Goal: Information Seeking & Learning: Compare options

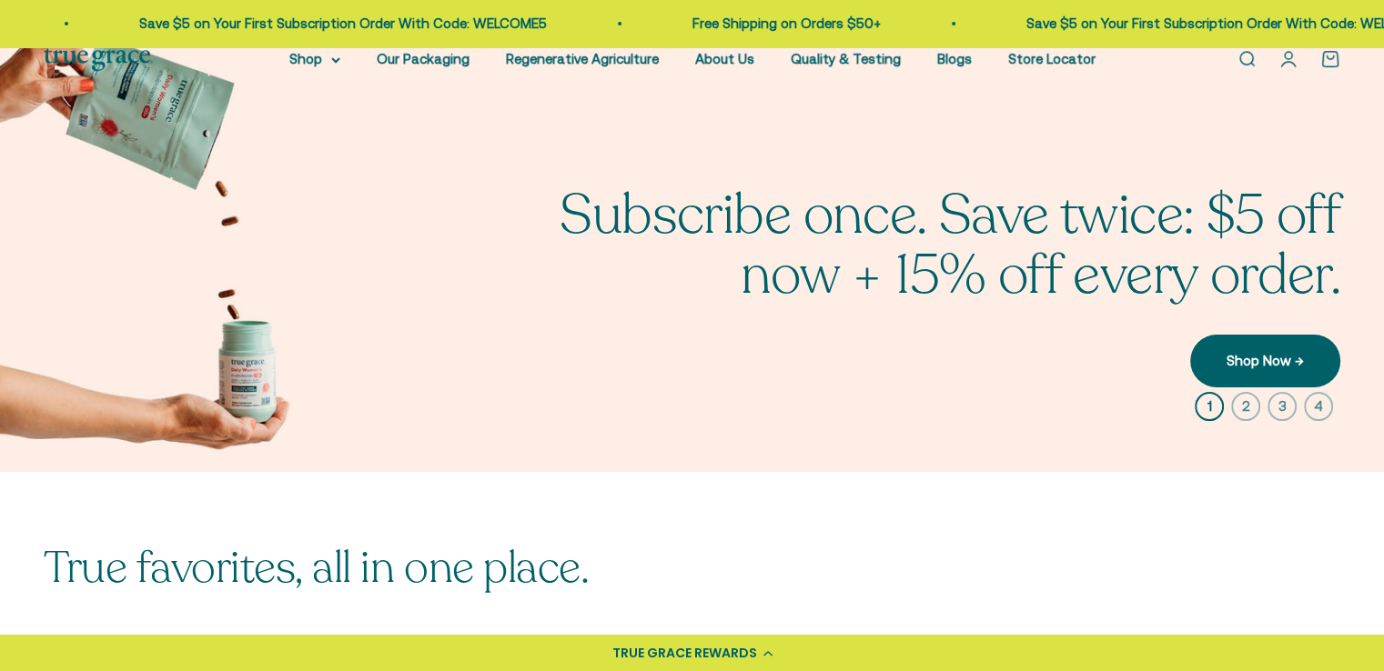
scroll to position [364, 0]
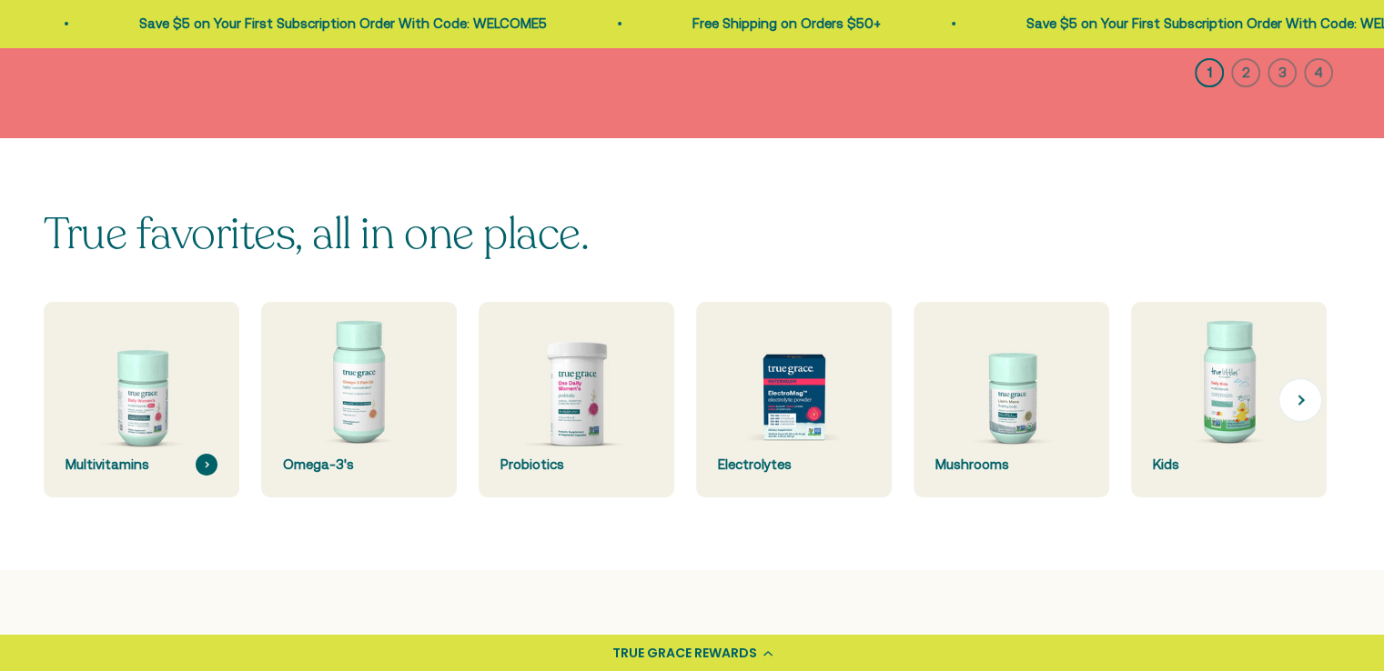
click at [164, 387] on img at bounding box center [141, 400] width 207 height 207
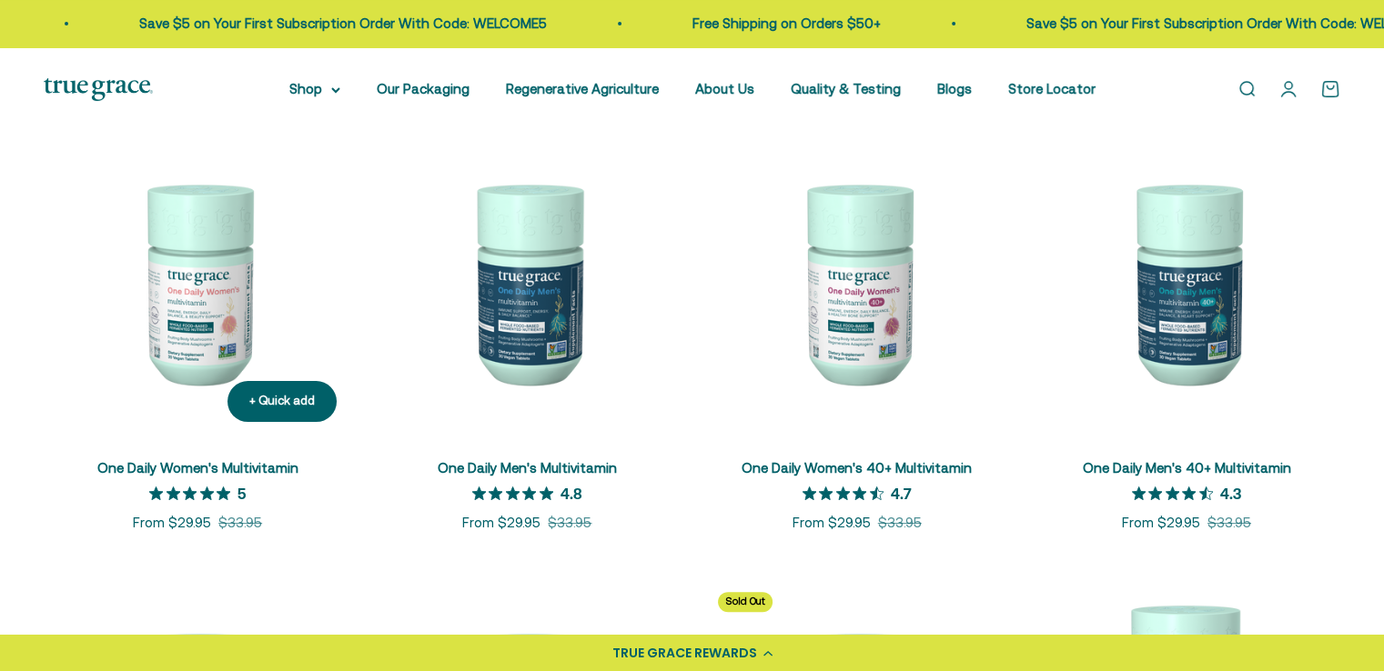
scroll to position [455, 0]
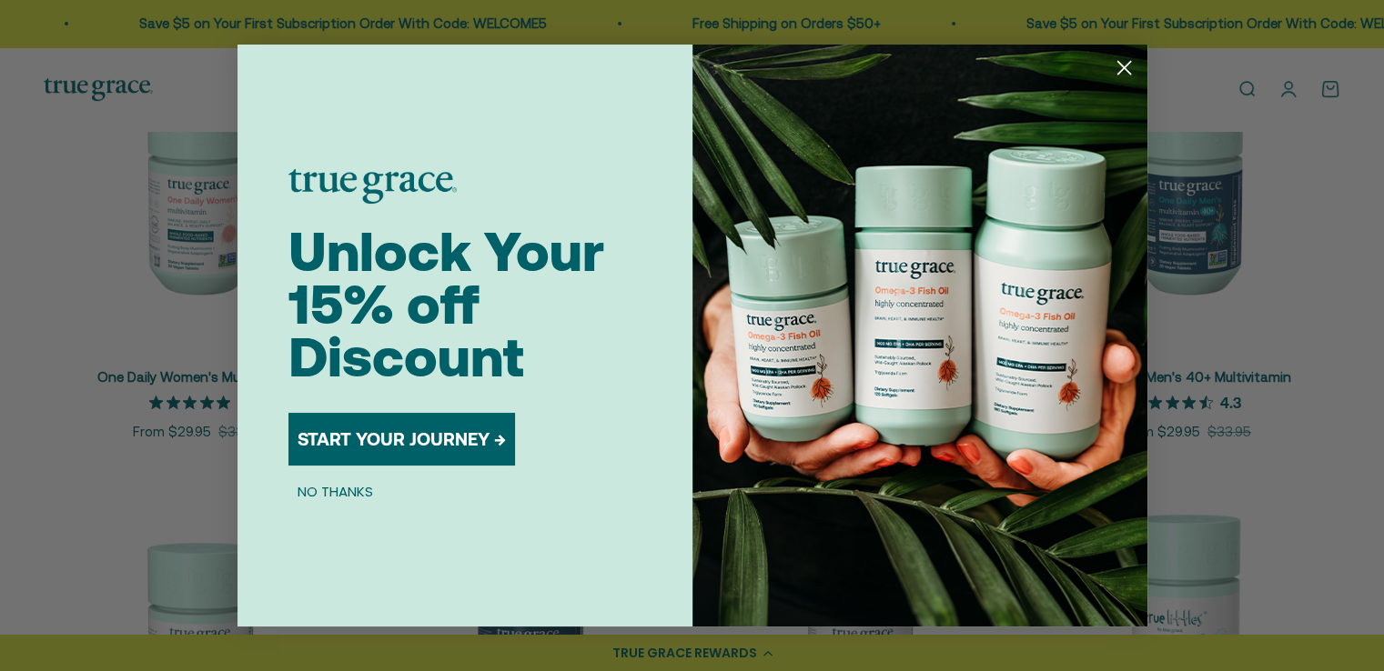
click at [1128, 66] on circle "Close dialog" at bounding box center [1123, 68] width 30 height 30
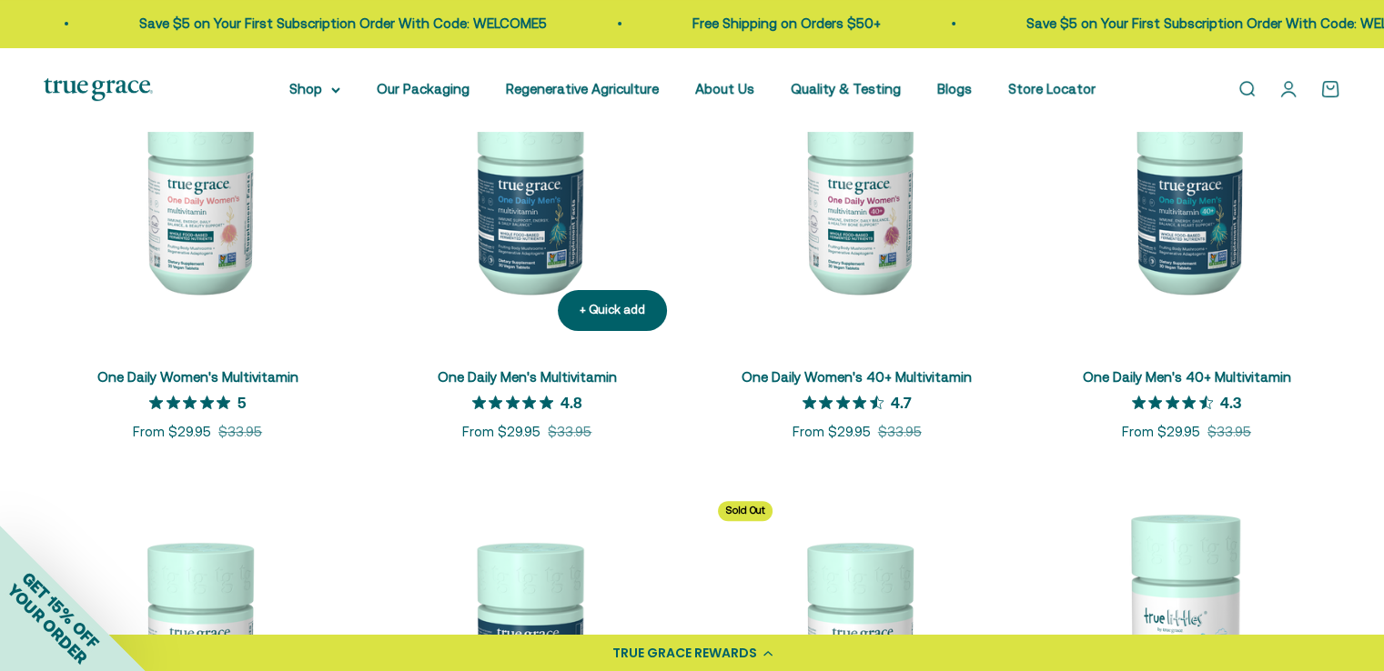
click at [536, 376] on link "One Daily Men's Multivitamin" at bounding box center [527, 376] width 179 height 15
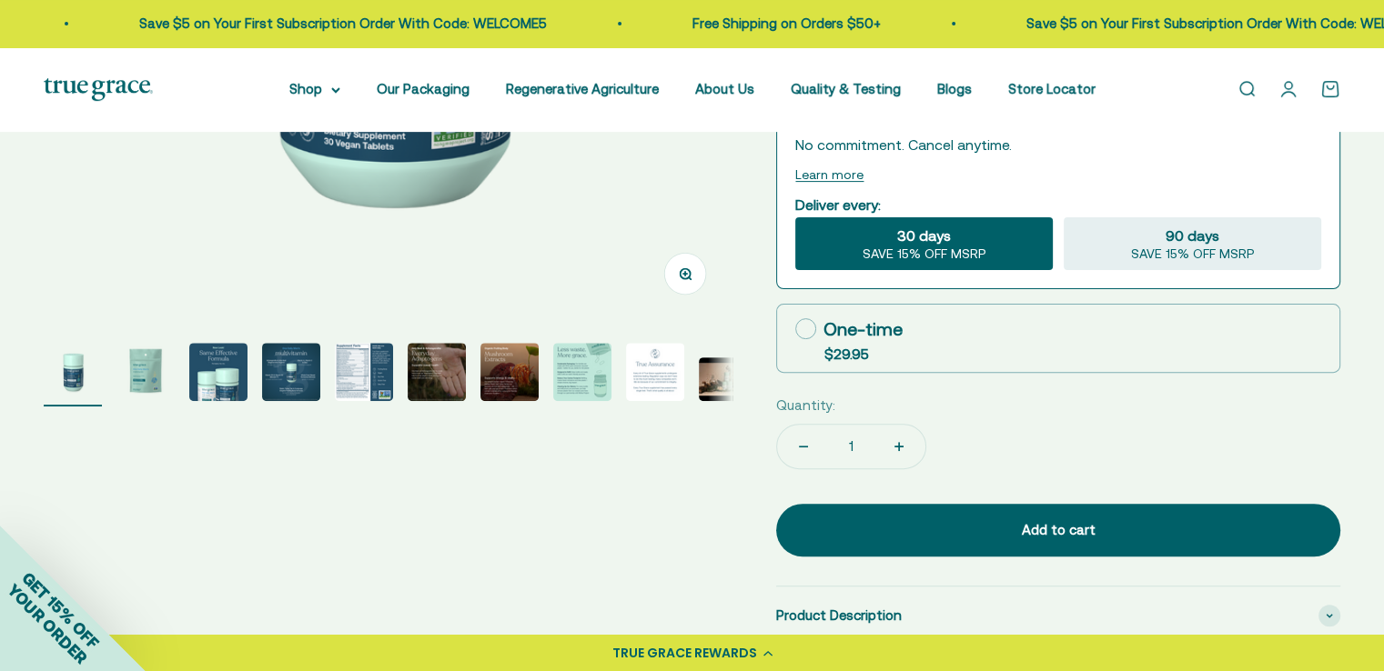
scroll to position [546, 0]
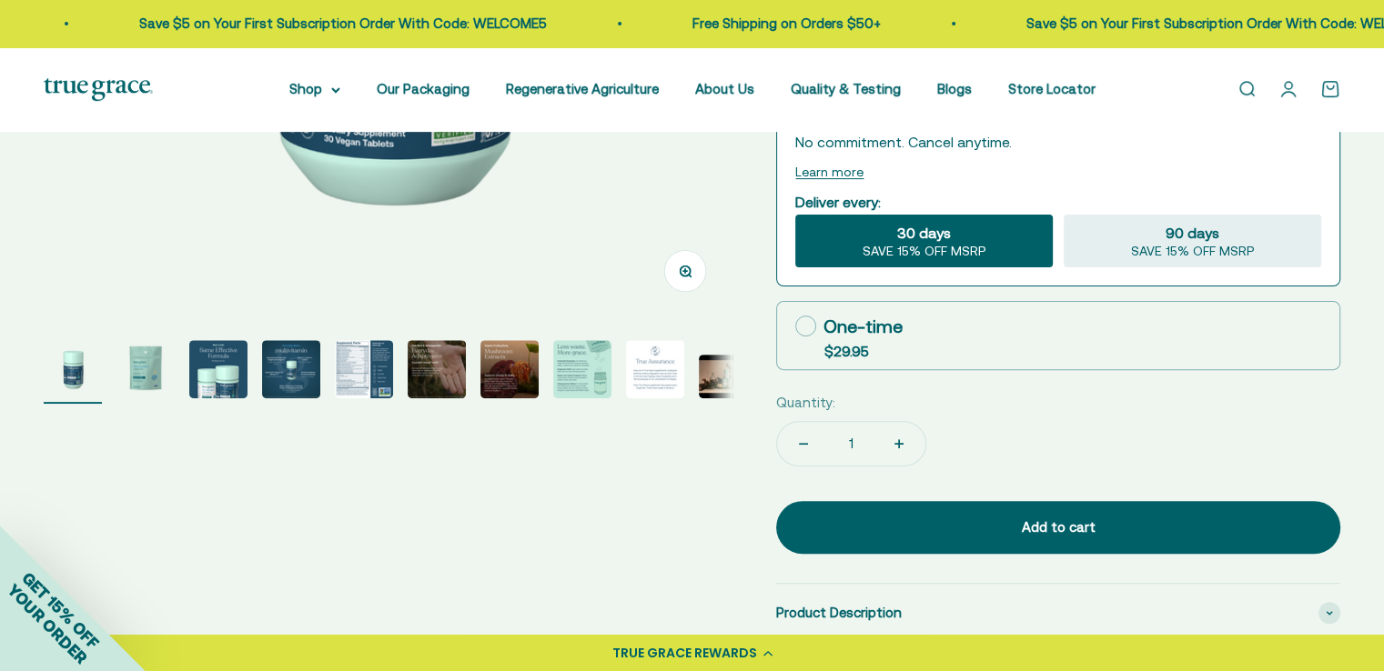
click at [385, 369] on img "Go to item 5" at bounding box center [364, 369] width 58 height 58
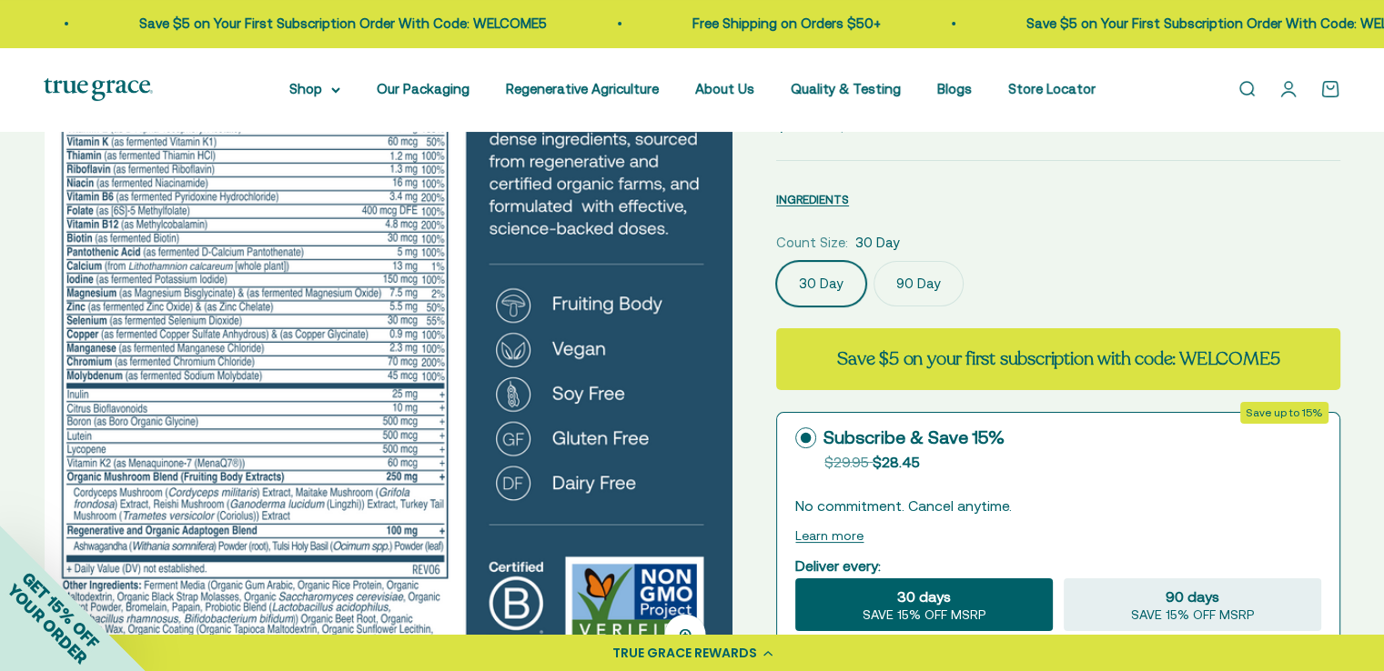
scroll to position [364, 0]
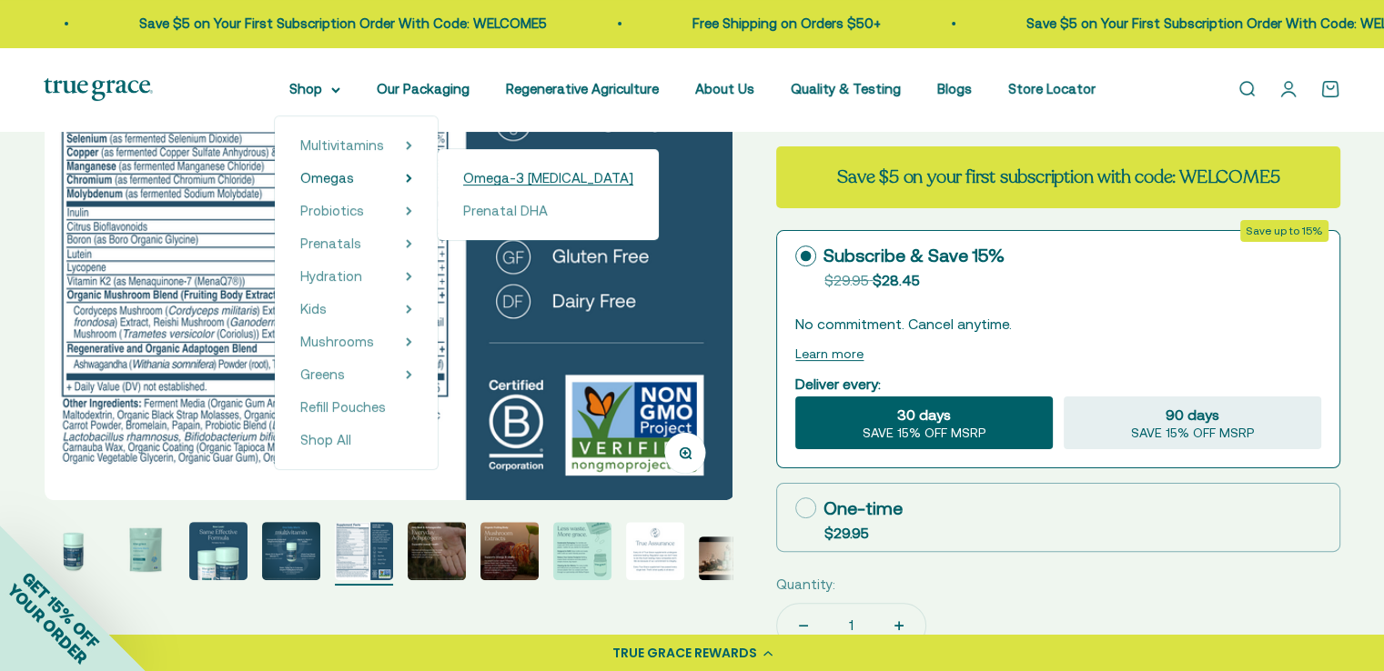
click at [493, 179] on span "Omega-3 [MEDICAL_DATA]" at bounding box center [548, 177] width 170 height 15
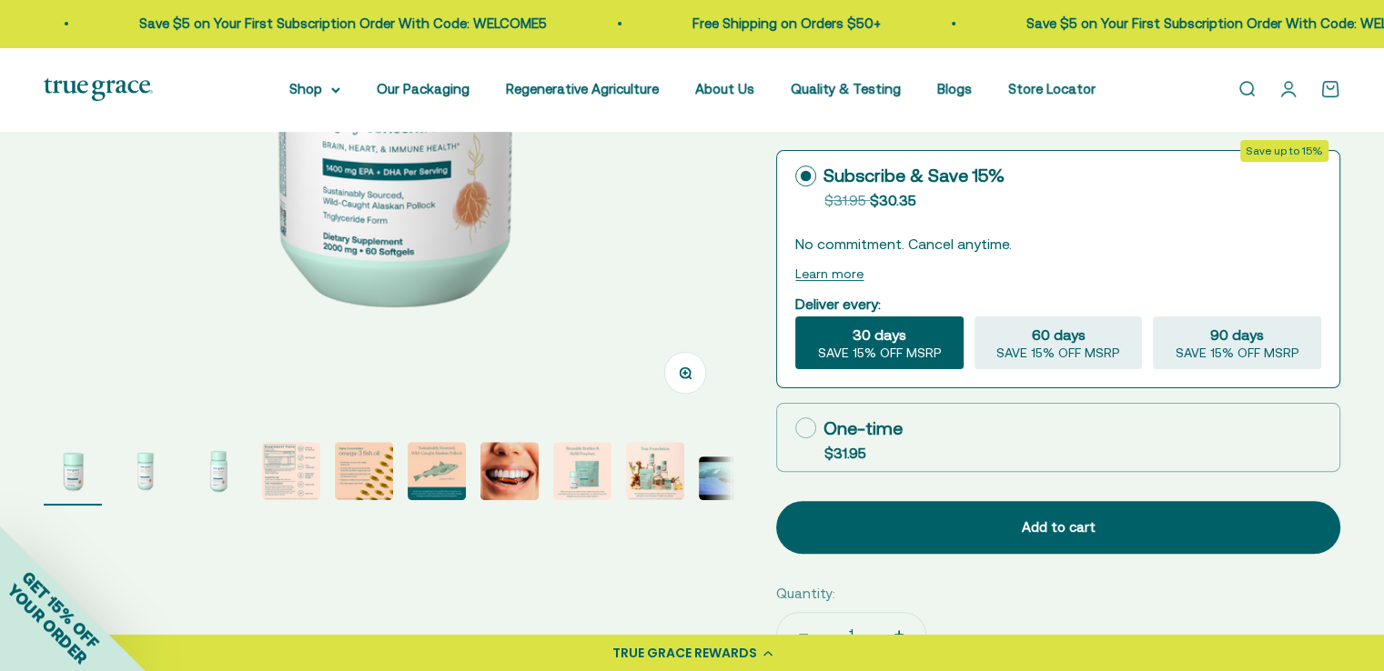
scroll to position [455, 0]
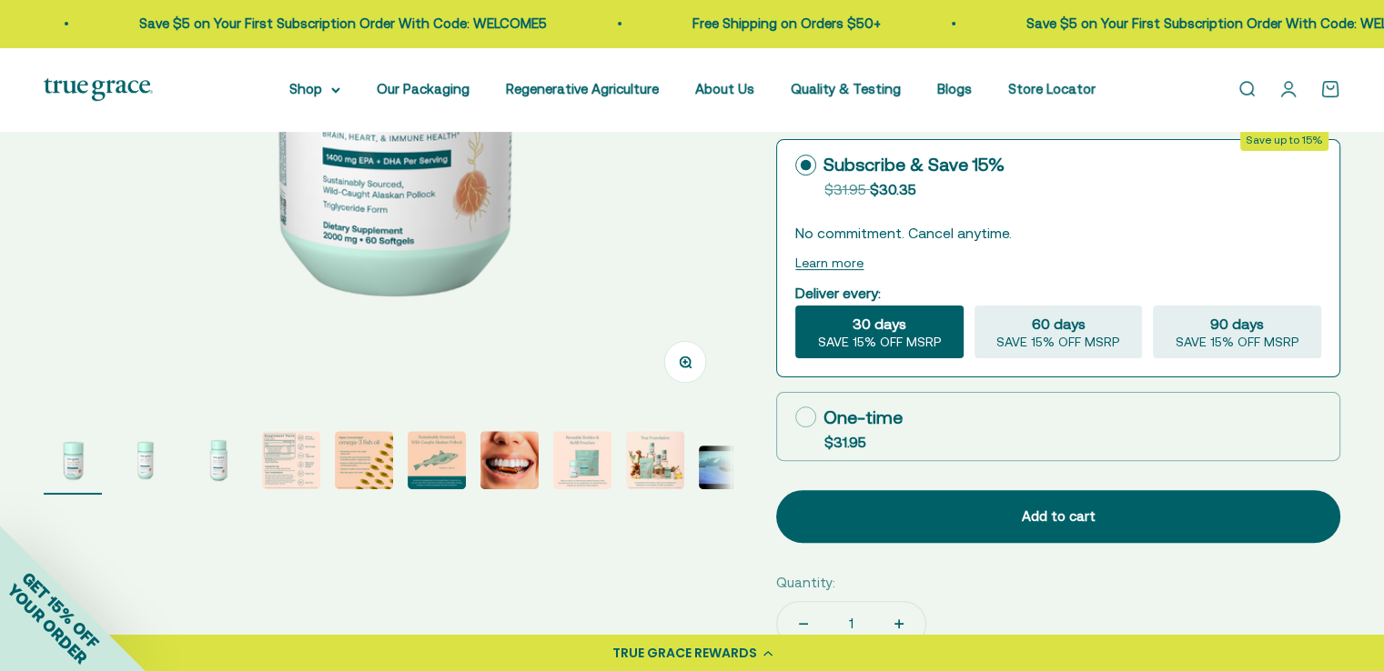
click at [529, 456] on img "Go to item 7" at bounding box center [509, 460] width 58 height 58
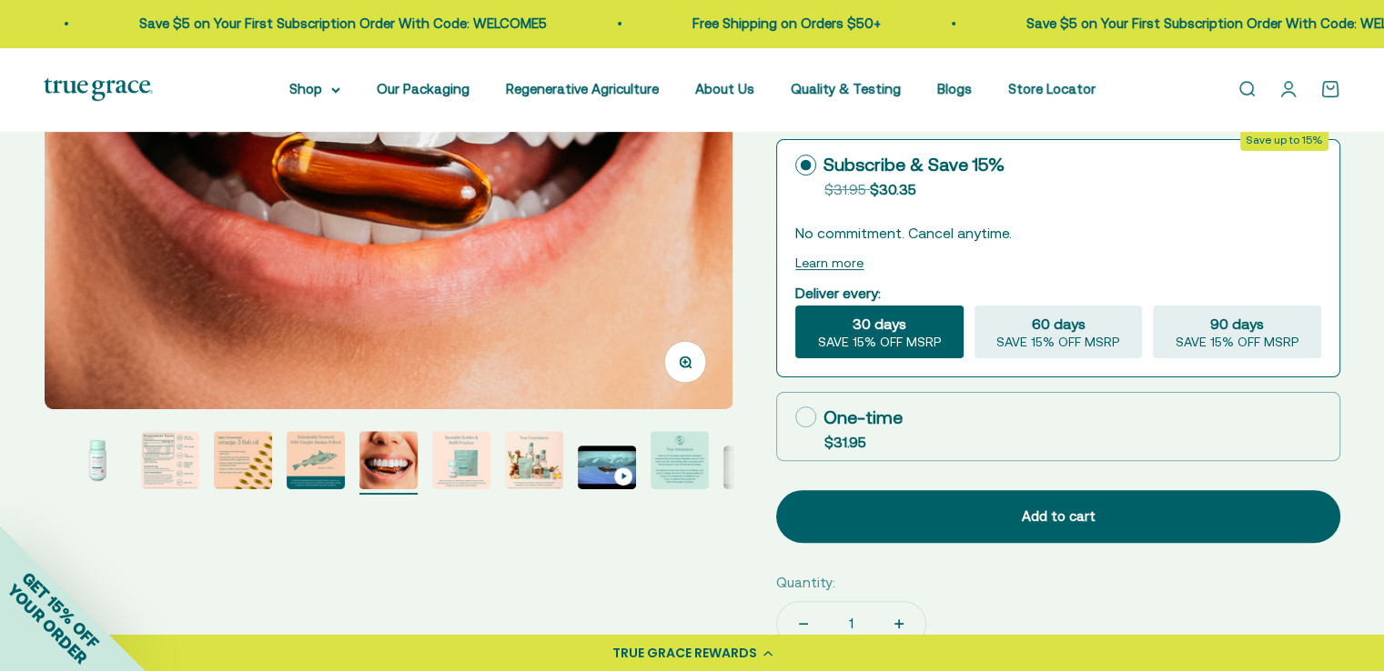
click at [335, 452] on img "Go to item 6" at bounding box center [316, 460] width 58 height 58
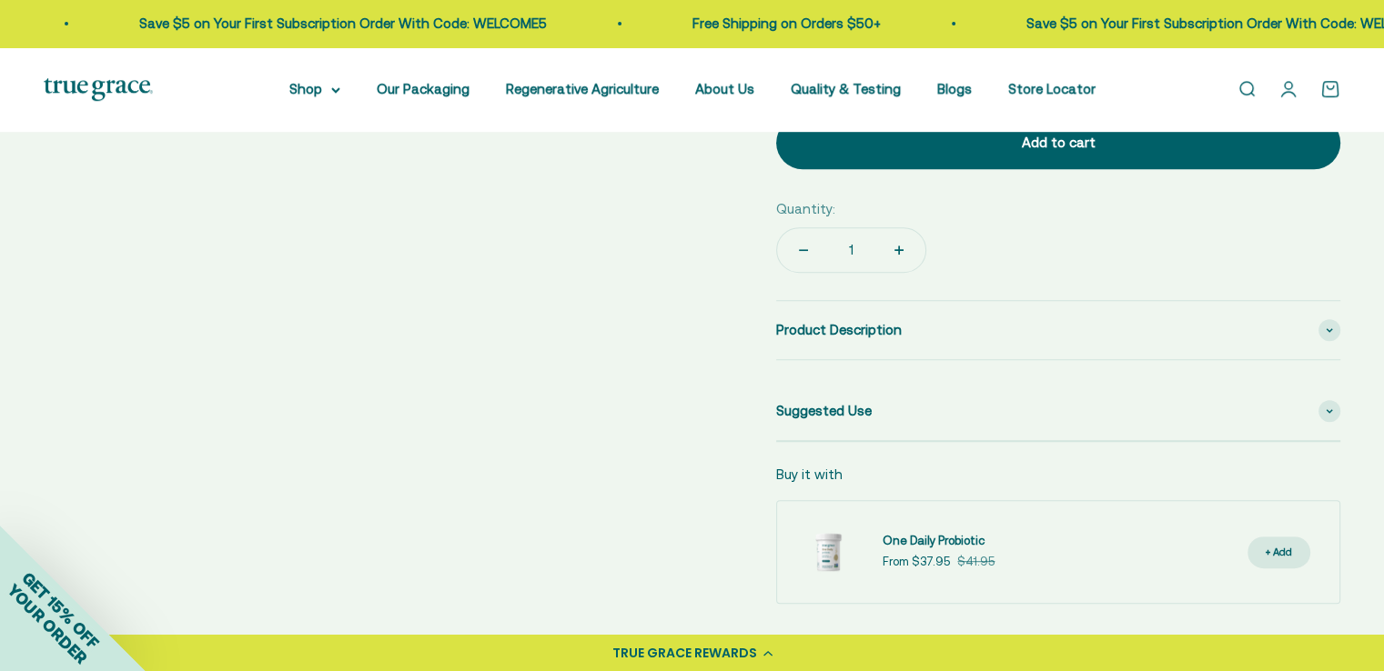
scroll to position [819, 0]
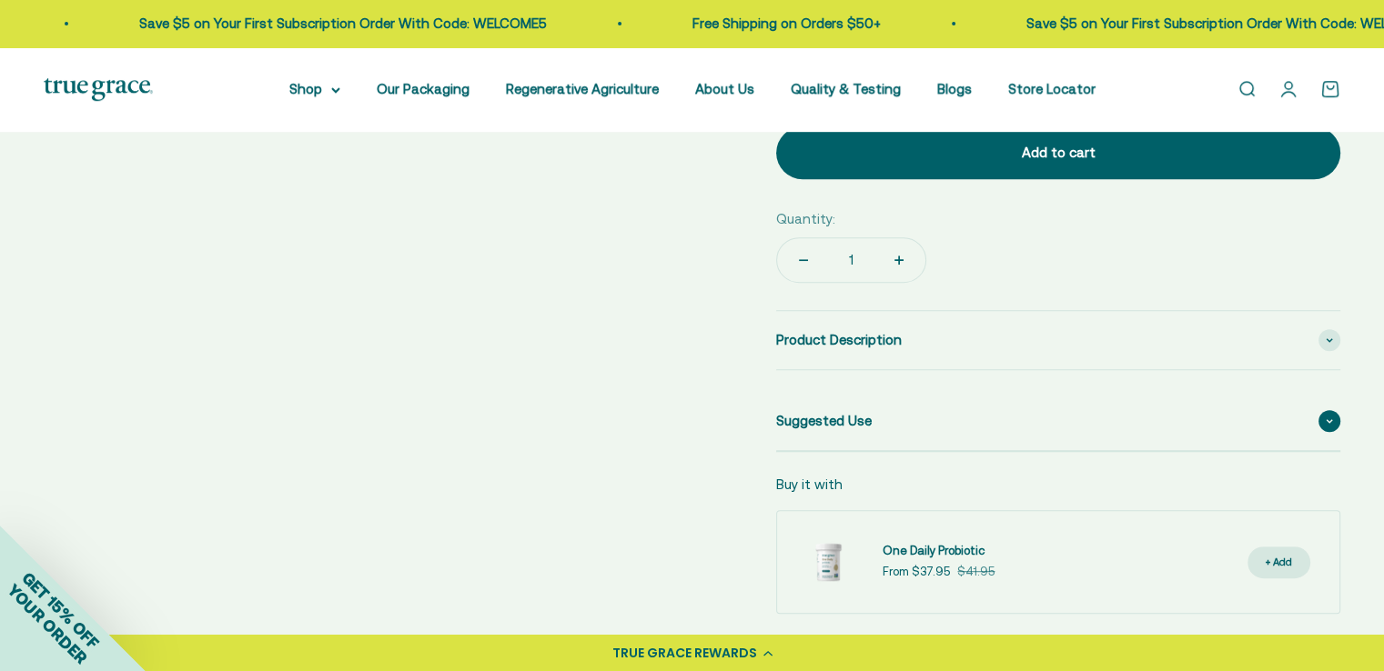
click at [903, 408] on div "Suggested Use" at bounding box center [1058, 421] width 564 height 58
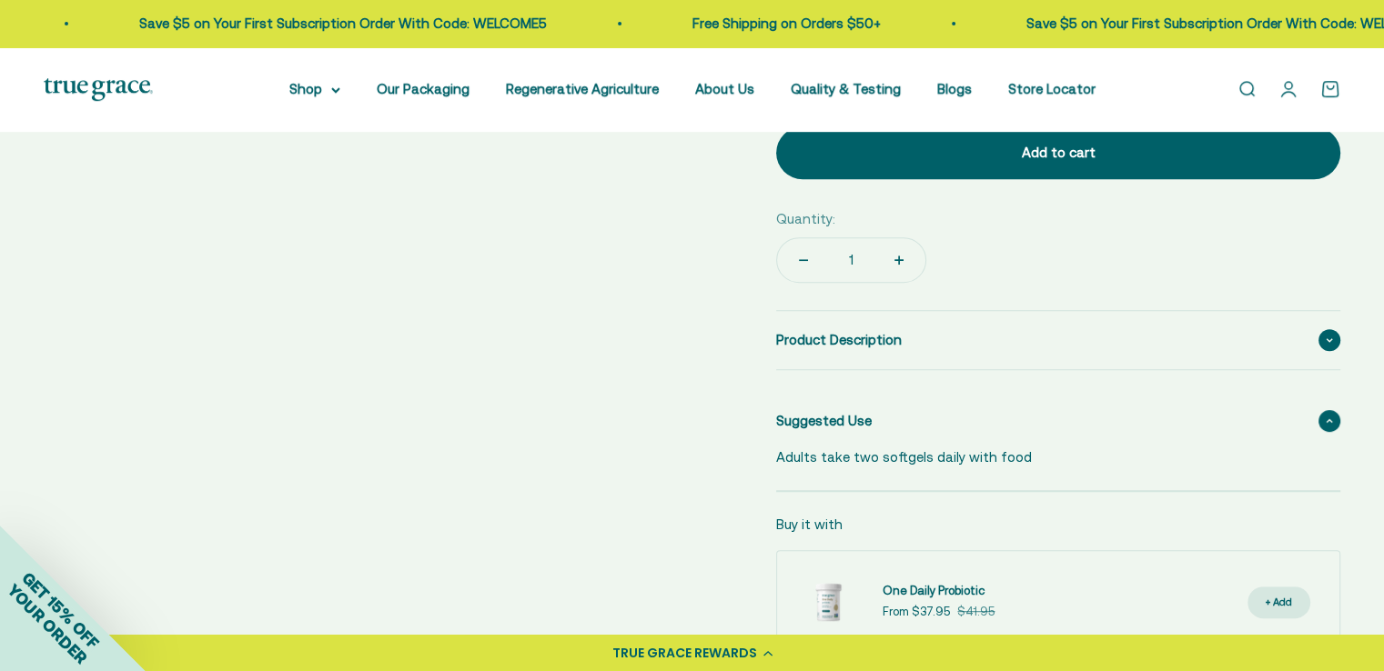
click at [916, 330] on div "Product Description" at bounding box center [1058, 340] width 564 height 58
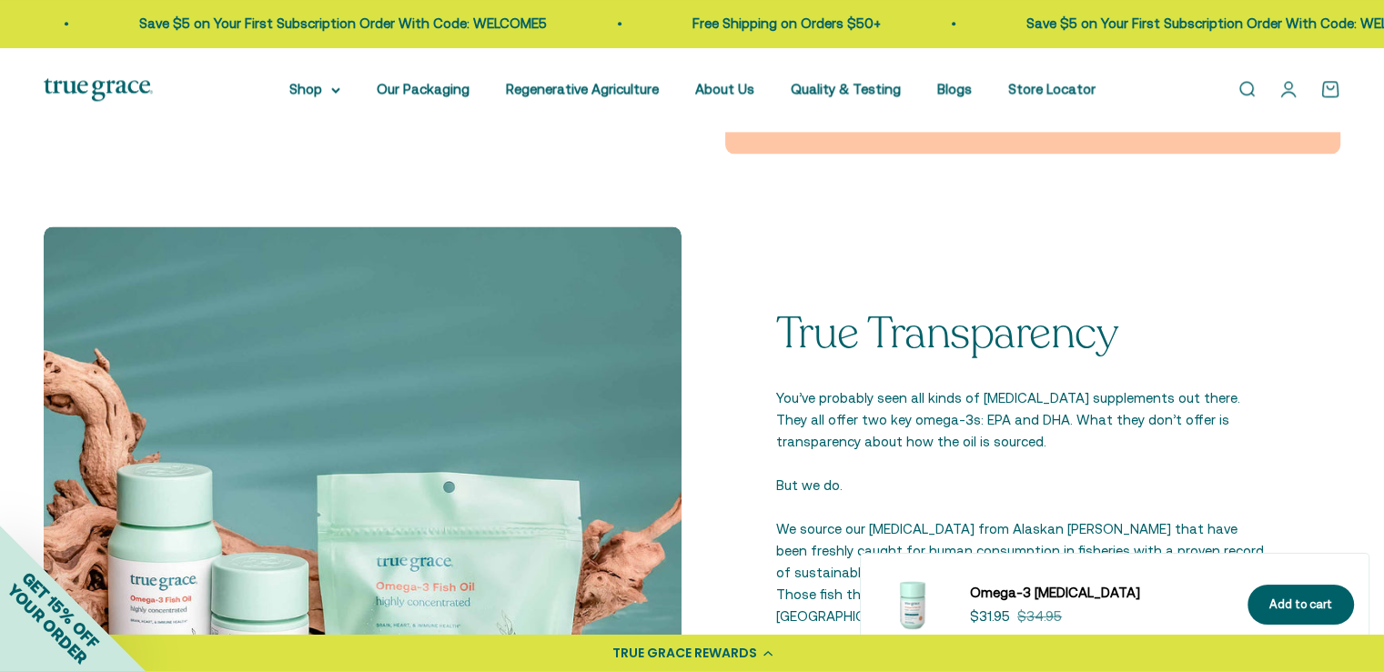
scroll to position [2365, 0]
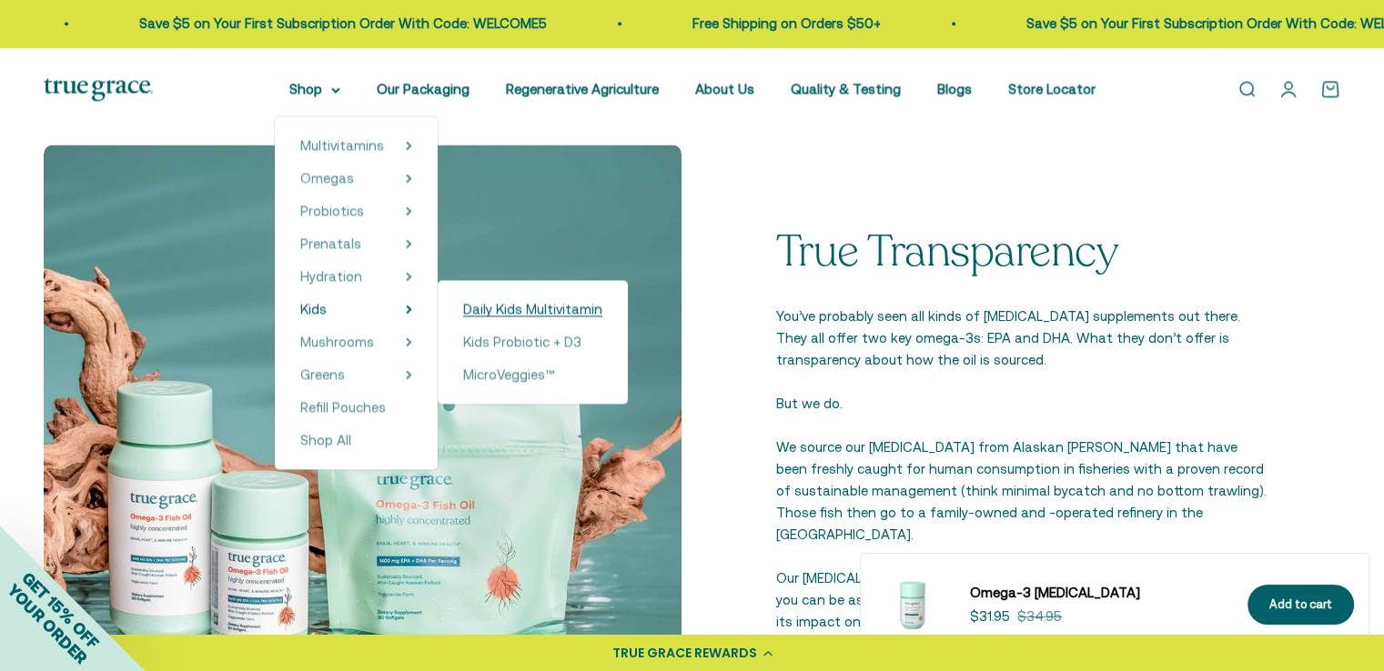
click at [497, 303] on span "Daily Kids Multivitamin" at bounding box center [532, 308] width 139 height 15
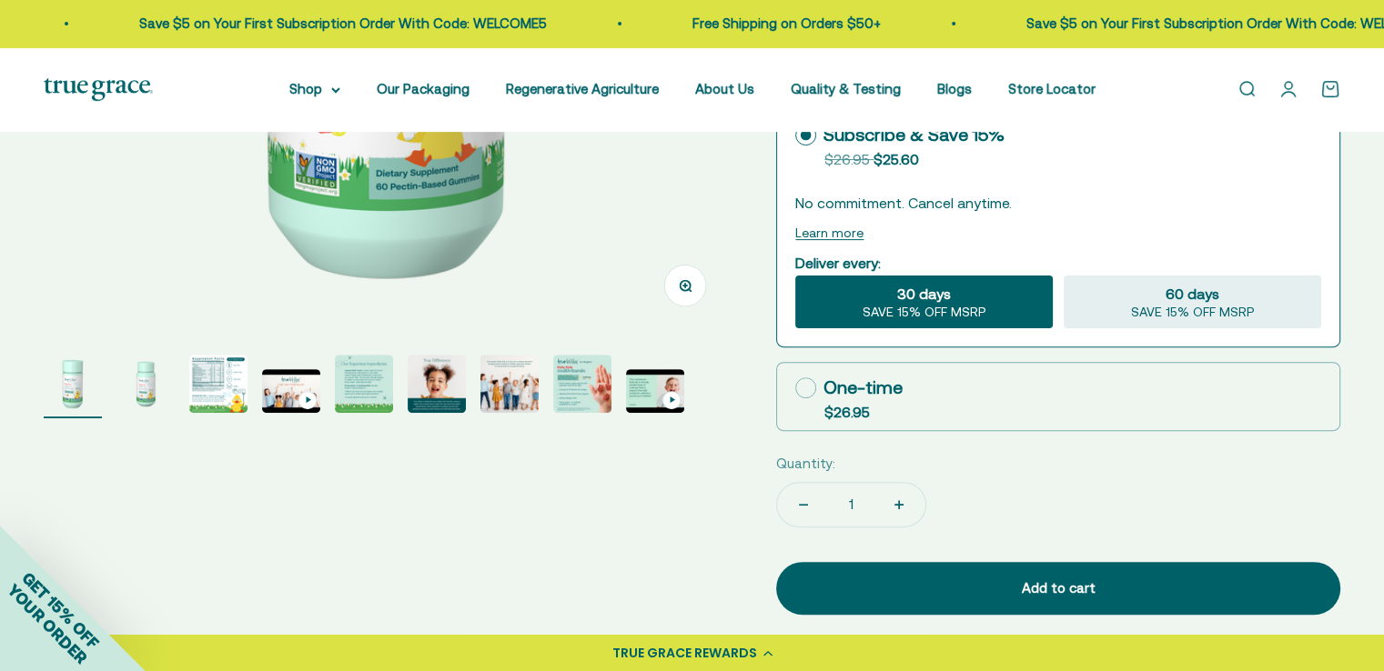
scroll to position [546, 0]
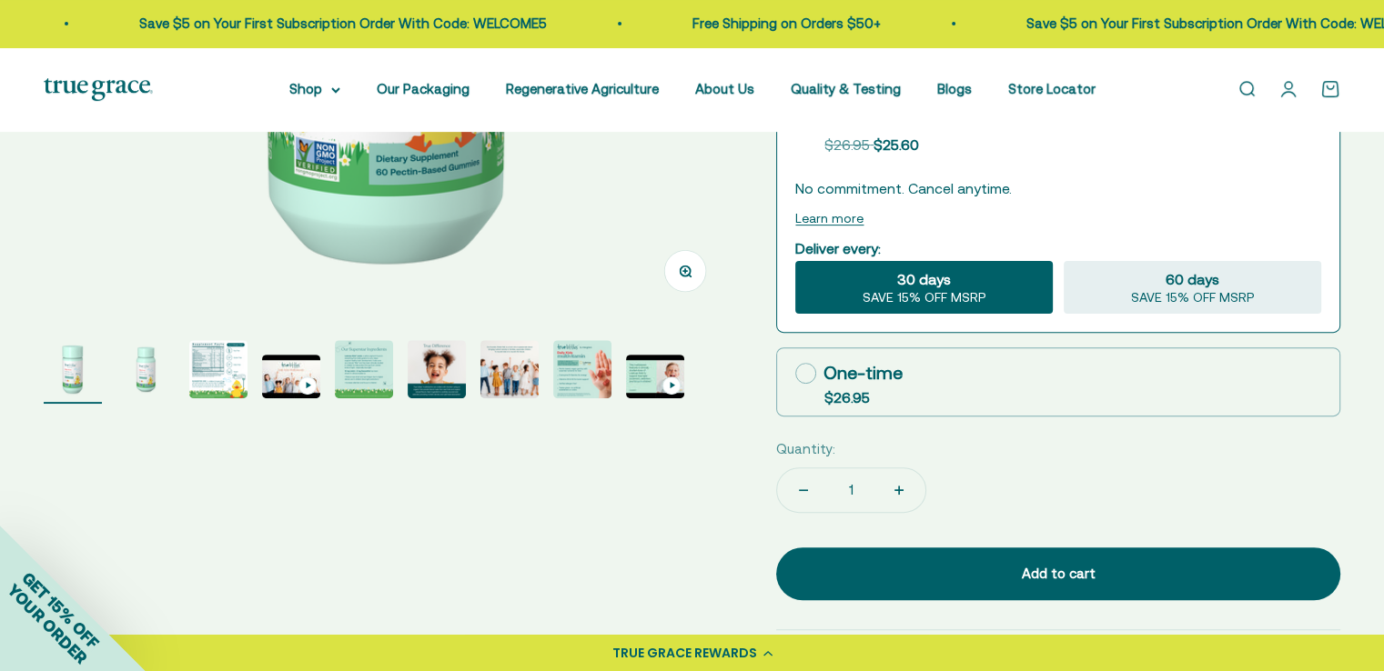
click at [197, 358] on img "Go to item 3" at bounding box center [218, 369] width 58 height 58
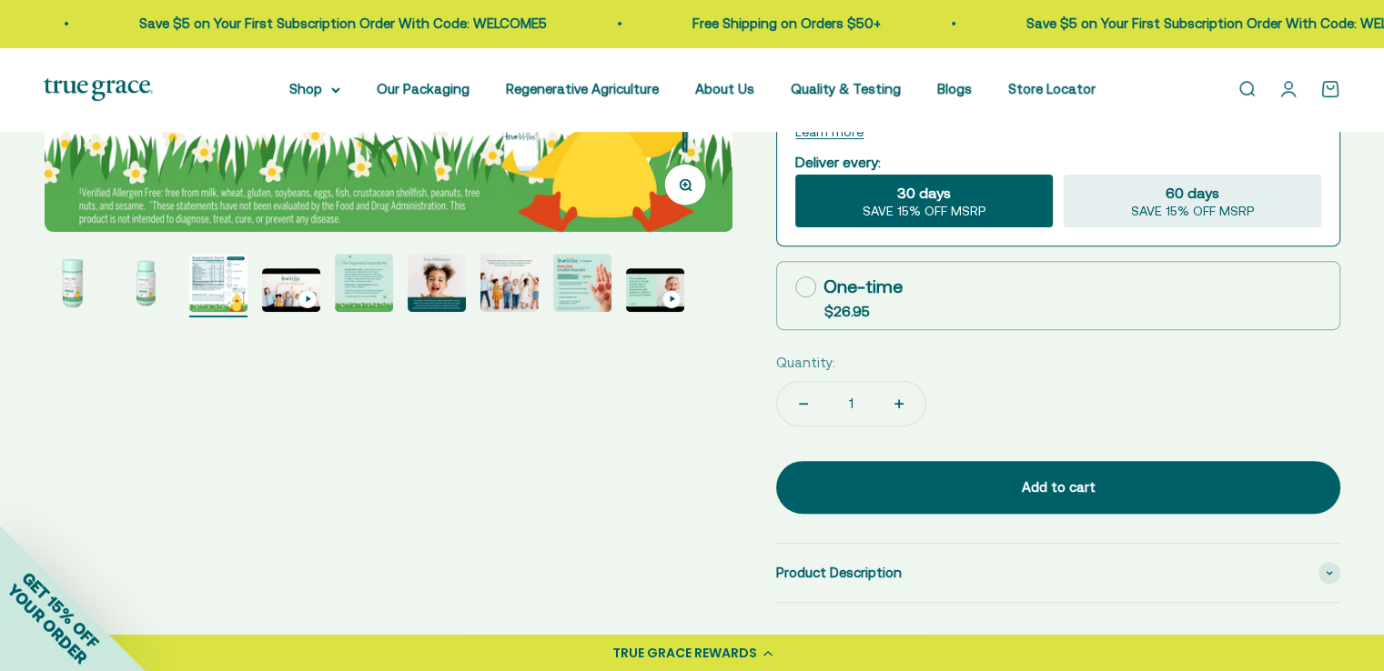
scroll to position [637, 0]
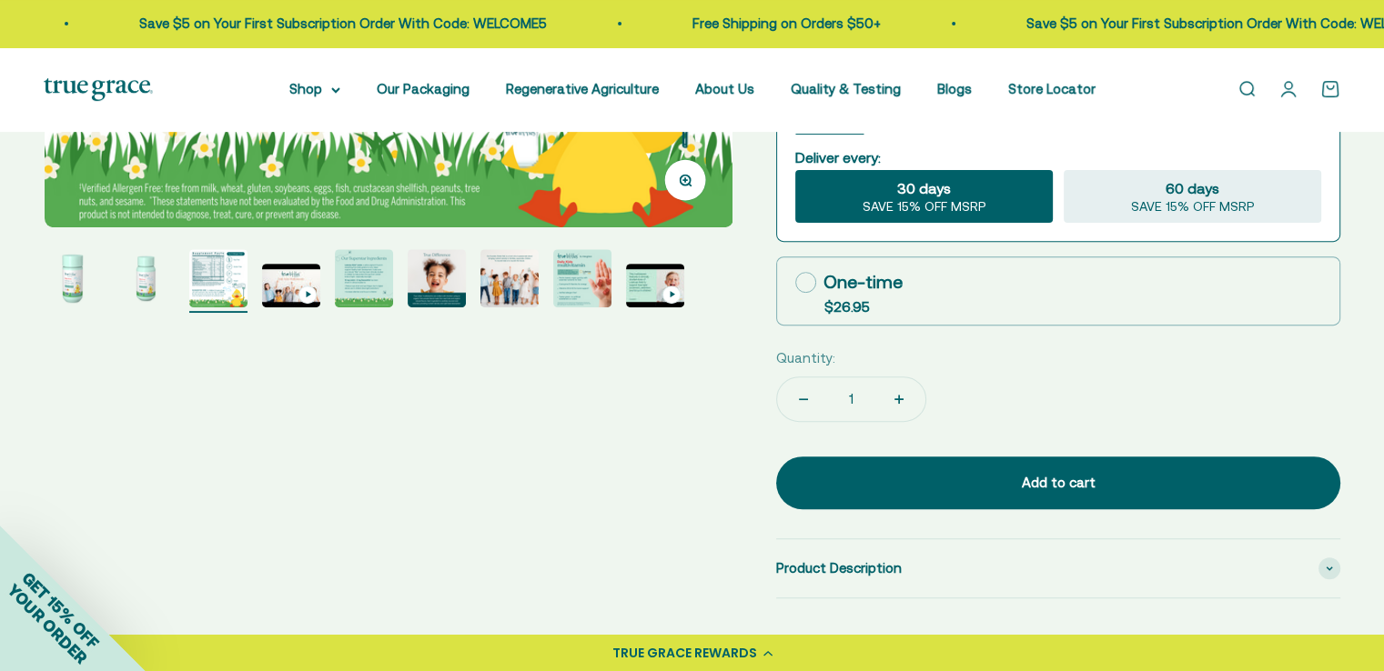
click at [602, 276] on img "Go to item 8" at bounding box center [582, 278] width 58 height 58
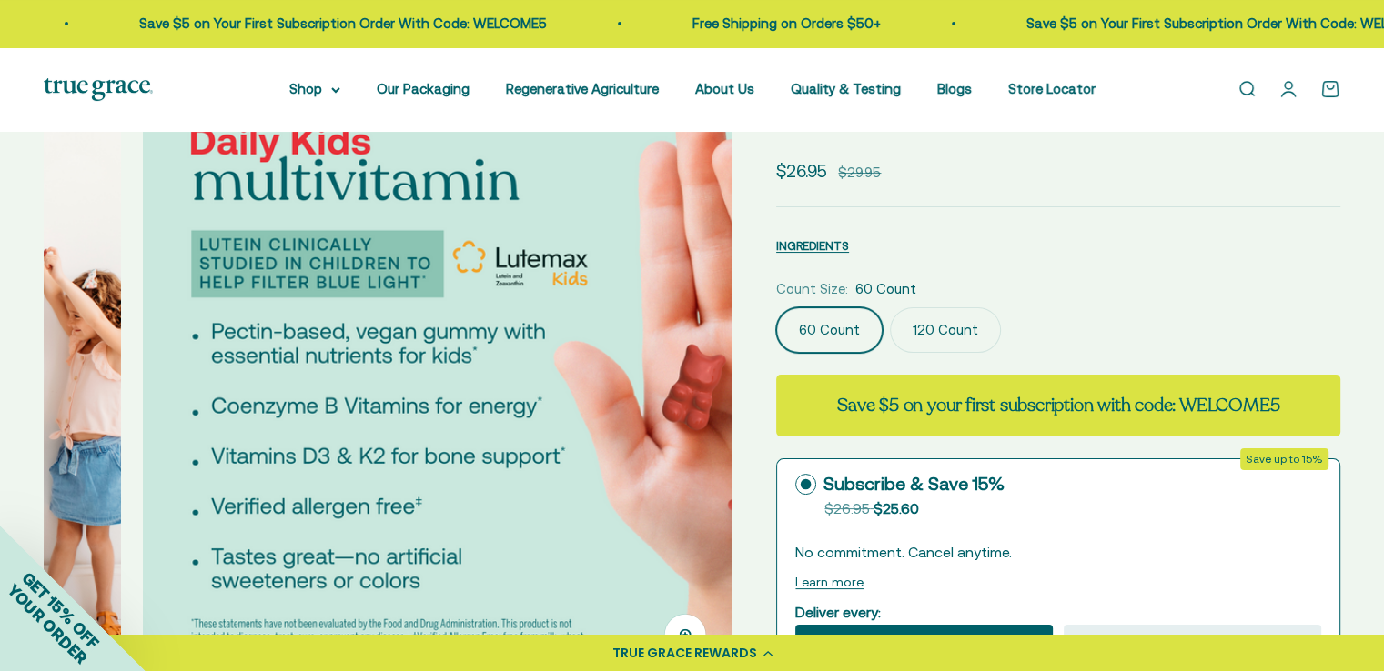
scroll to position [0, 4974]
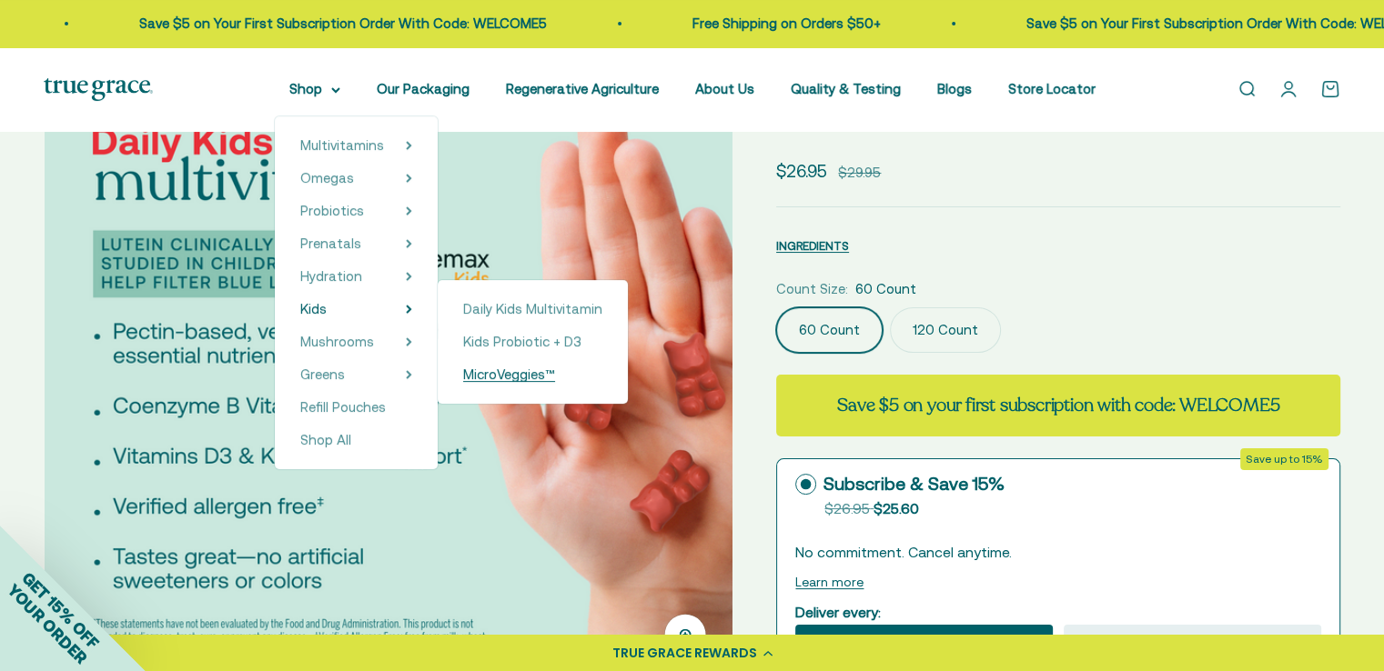
click at [512, 376] on span "MicroVeggies™" at bounding box center [509, 374] width 92 height 15
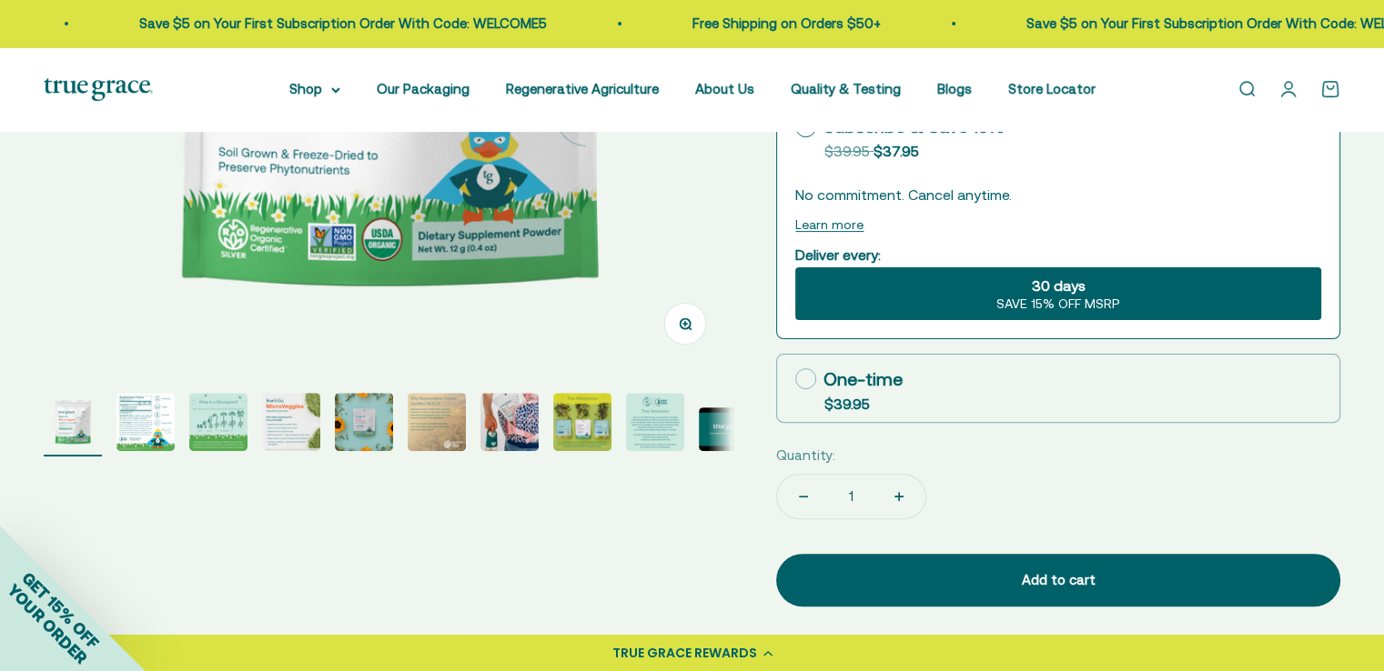
scroll to position [546, 0]
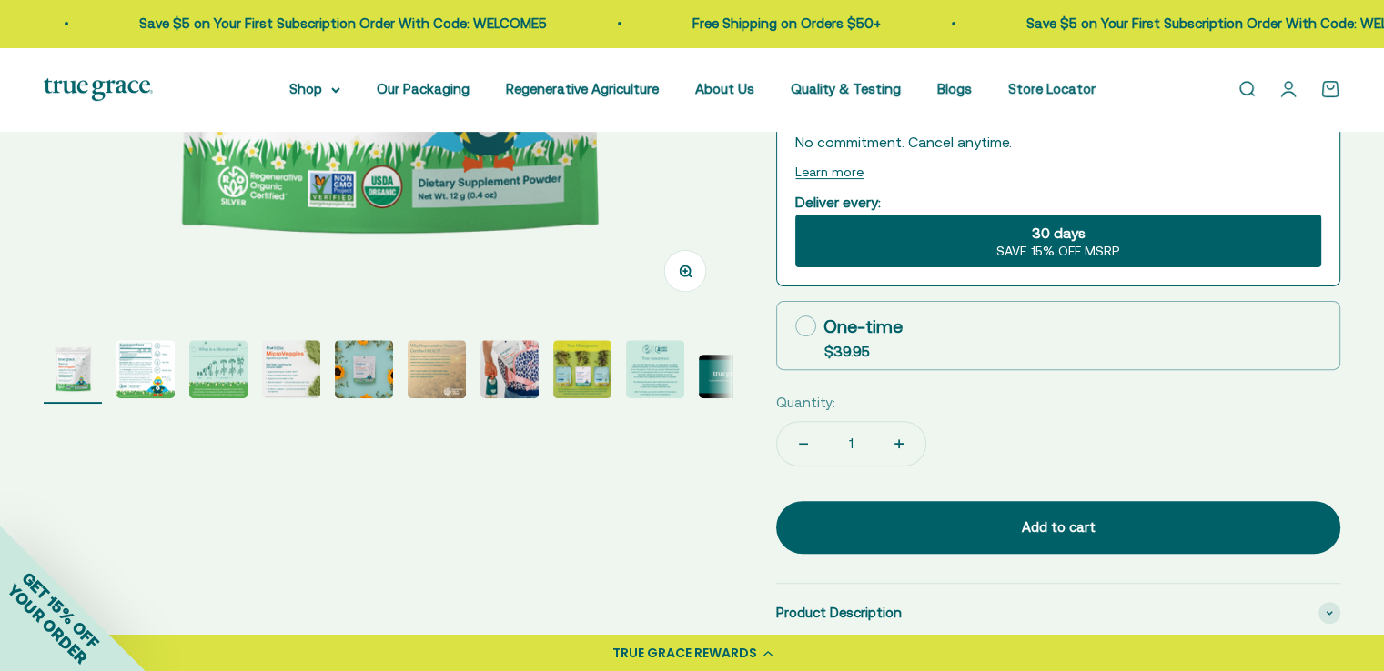
click at [560, 378] on img "Go to item 8" at bounding box center [582, 369] width 58 height 58
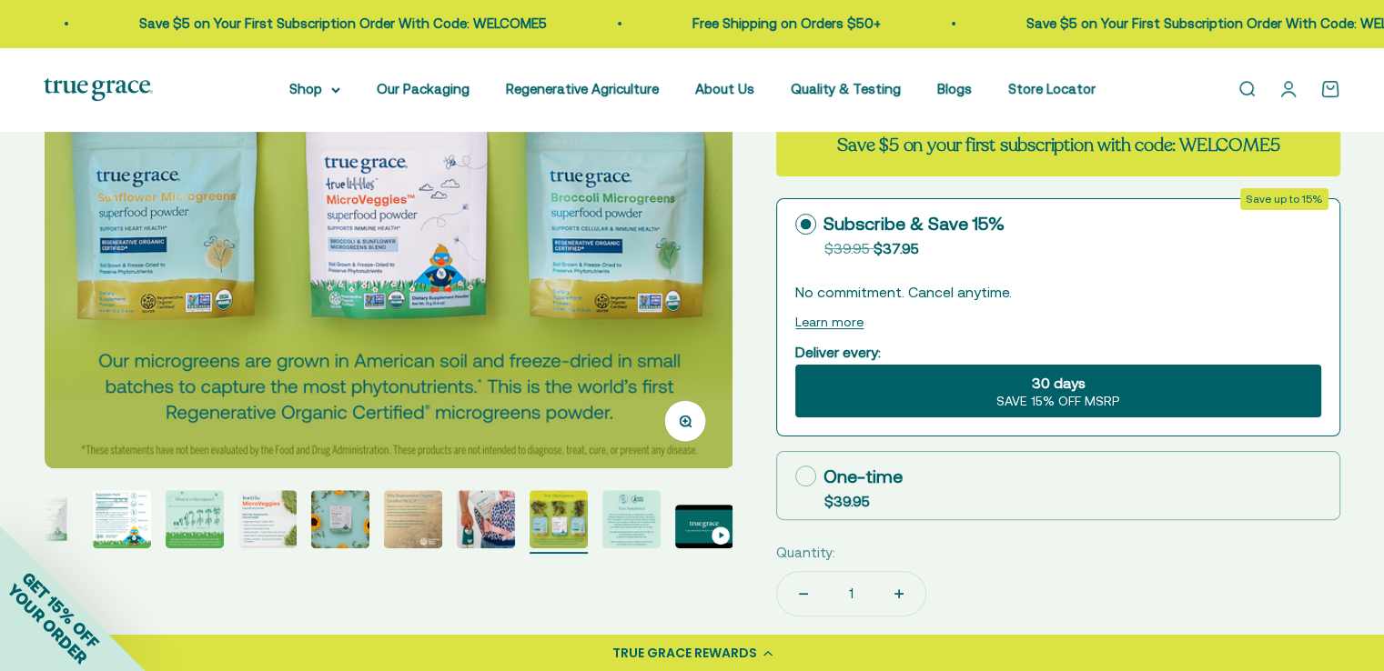
scroll to position [364, 0]
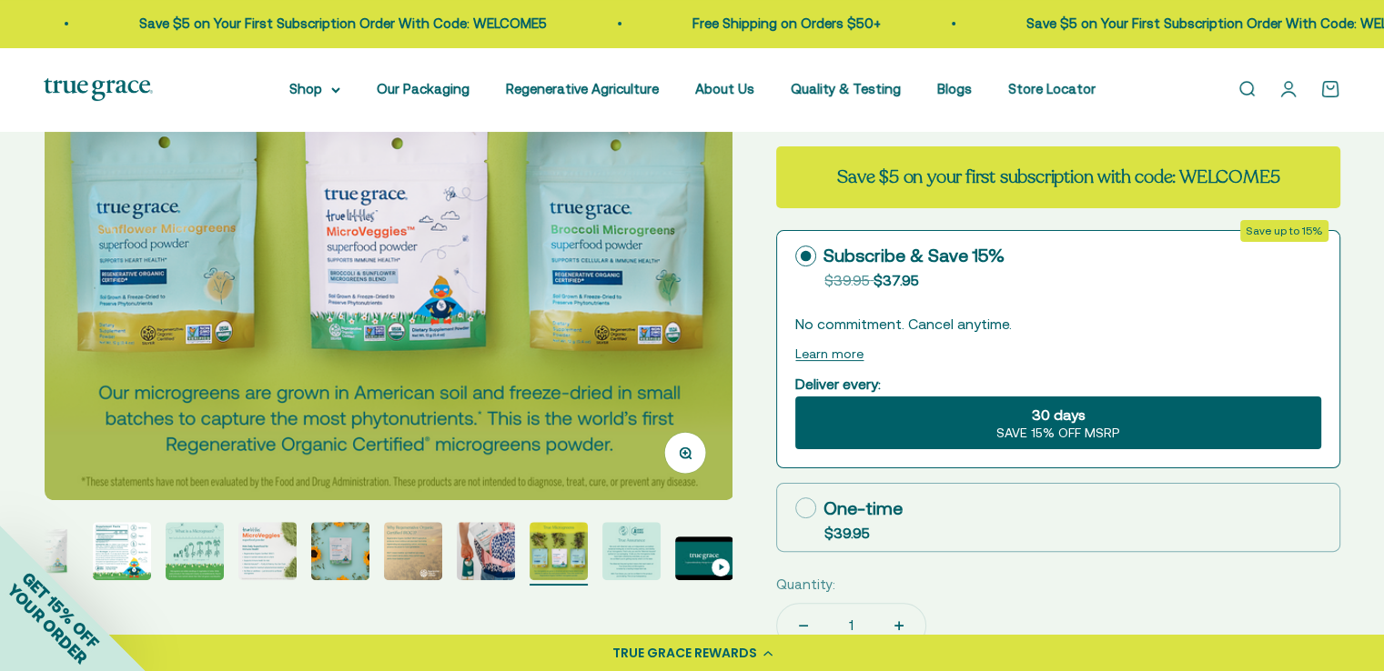
click at [278, 546] on img "Go to item 4" at bounding box center [267, 551] width 58 height 58
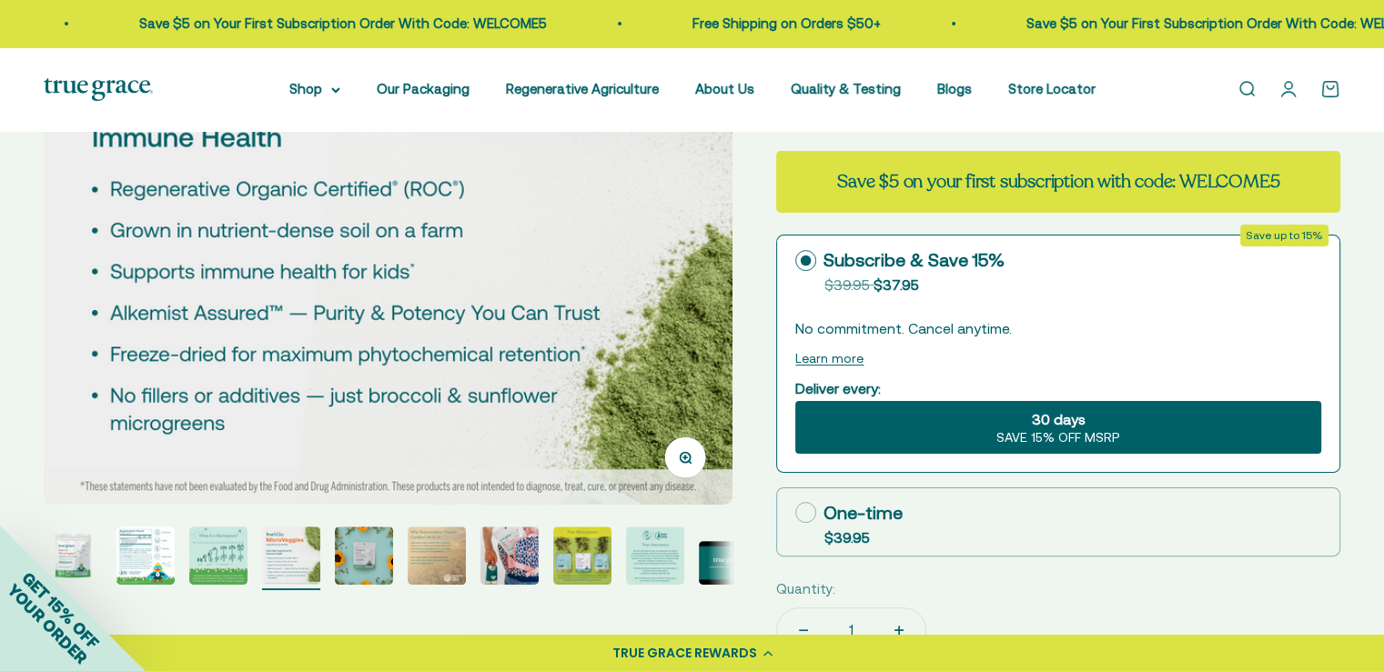
scroll to position [546, 0]
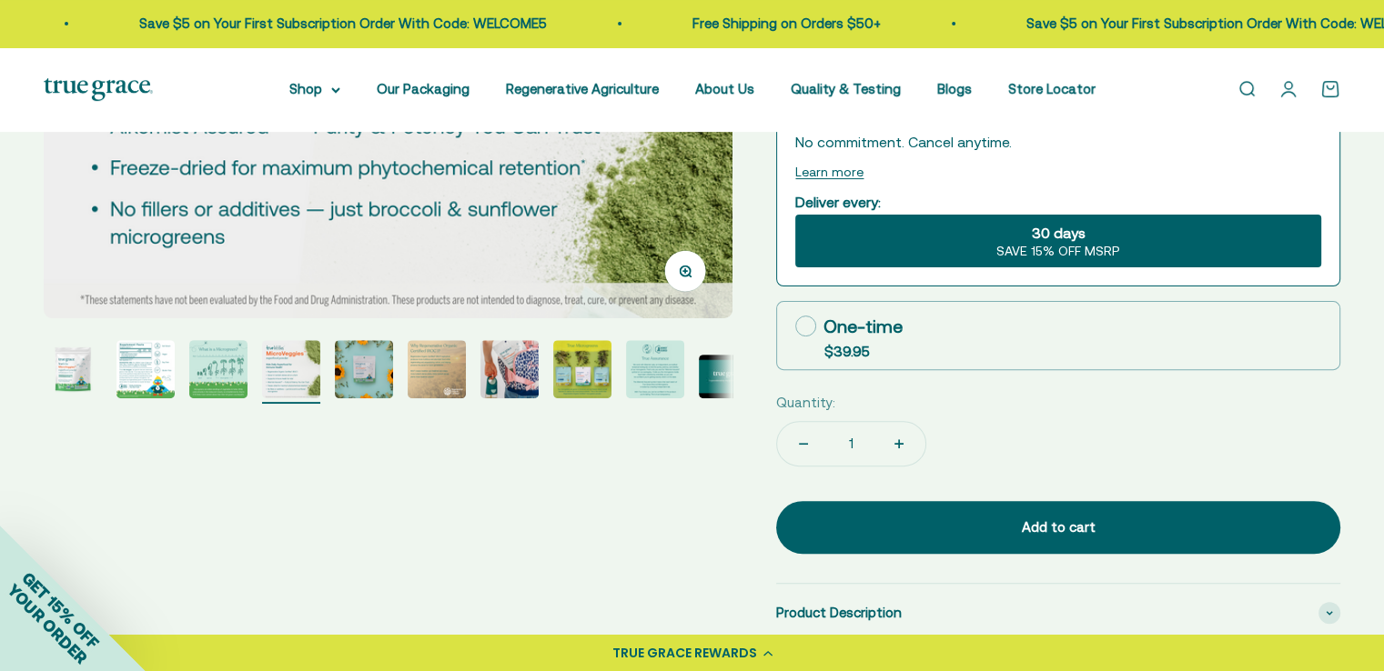
click at [221, 383] on img "Go to item 3" at bounding box center [218, 369] width 58 height 58
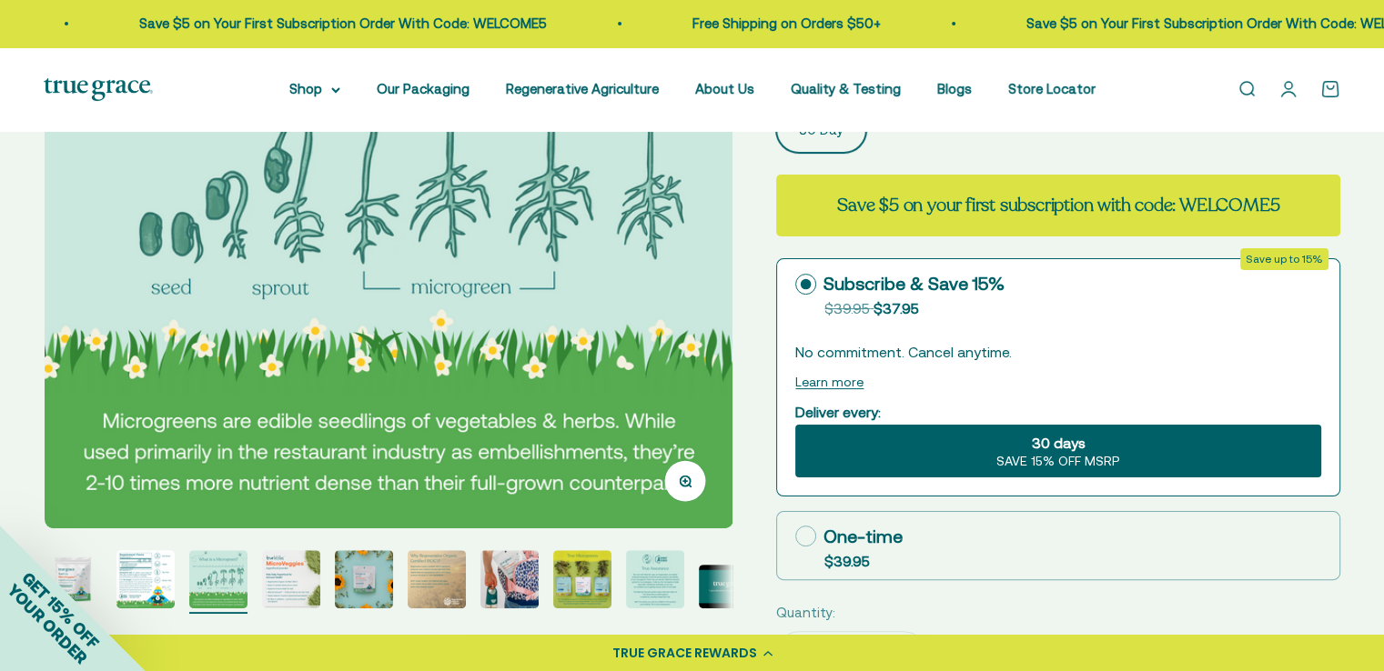
scroll to position [455, 0]
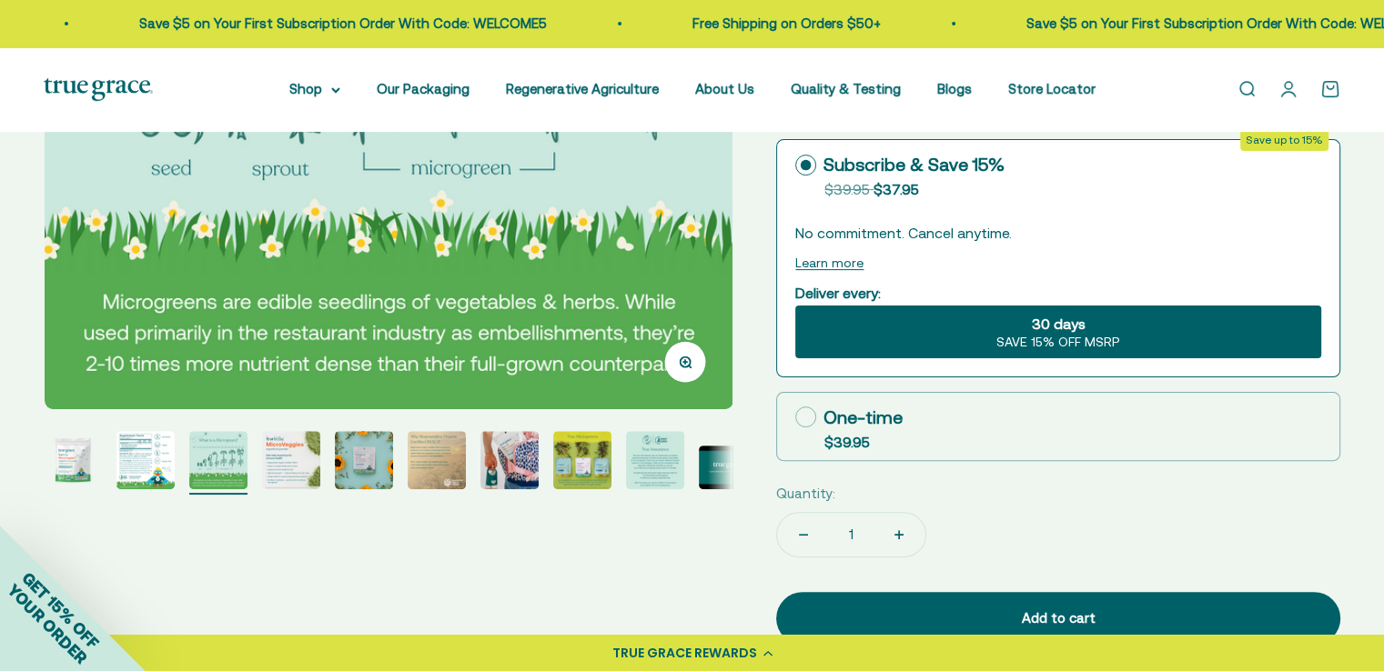
click at [702, 467] on img "Go to item 10" at bounding box center [728, 468] width 58 height 44
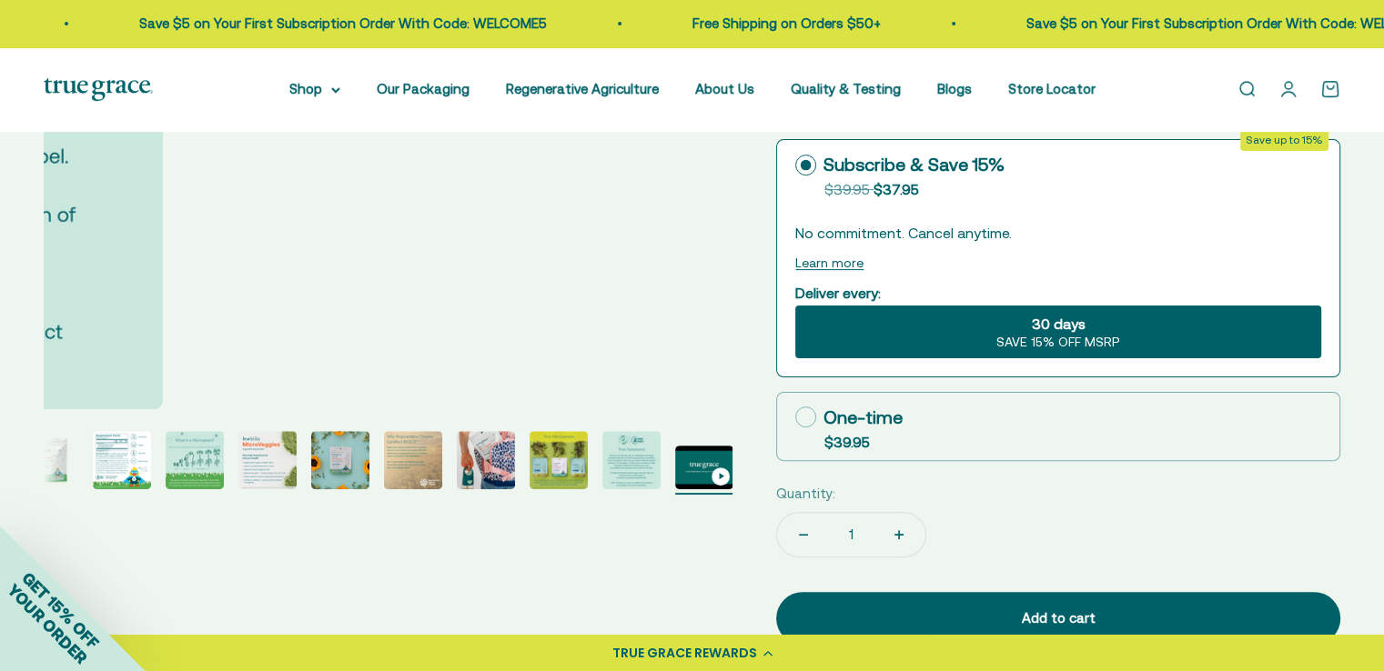
scroll to position [0, 6395]
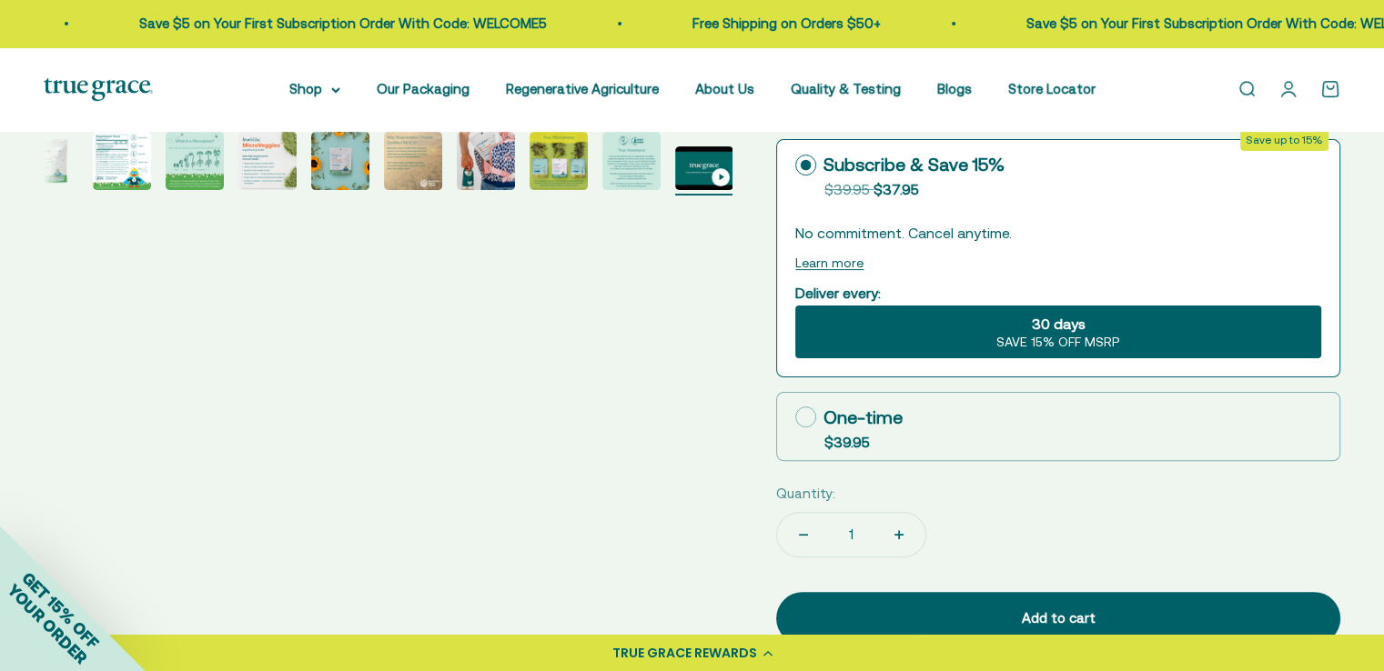
click at [644, 460] on div "Zoom Go to item 1 Go to item 2 Go to item 3 Go to item 4 Go to item 5 Go to ite…" at bounding box center [692, 268] width 1296 height 1095
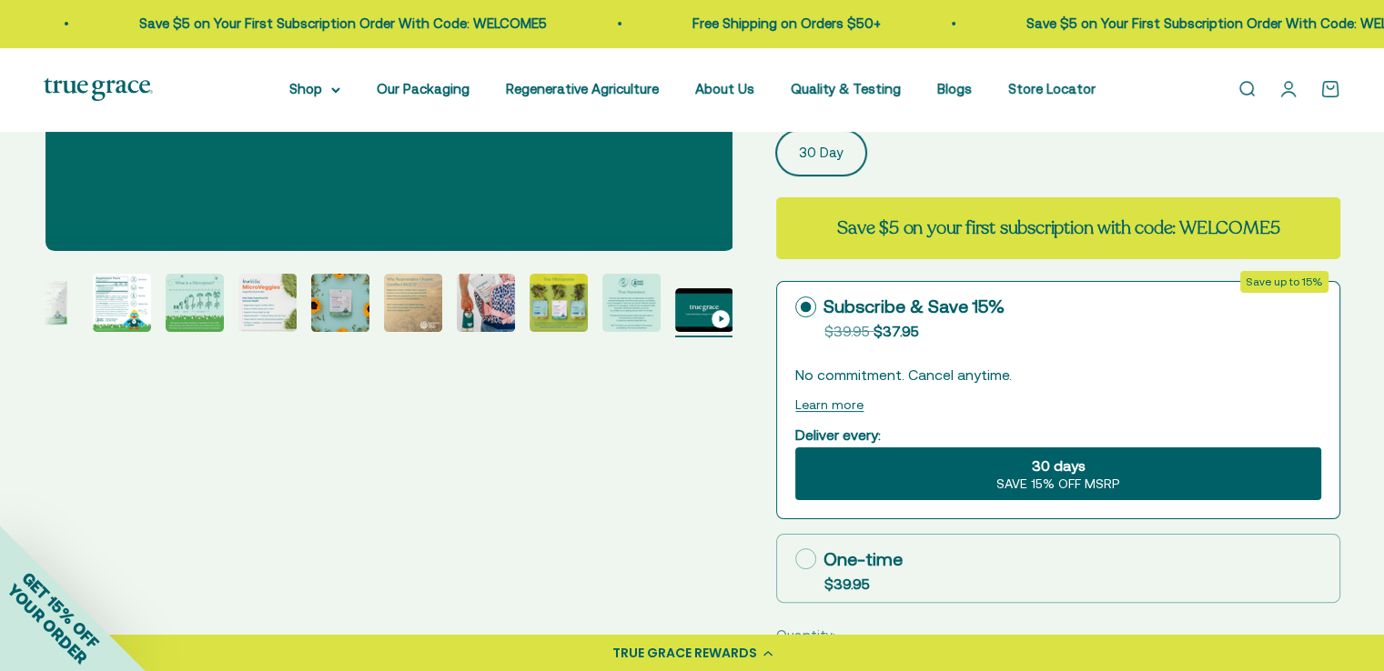
scroll to position [182, 0]
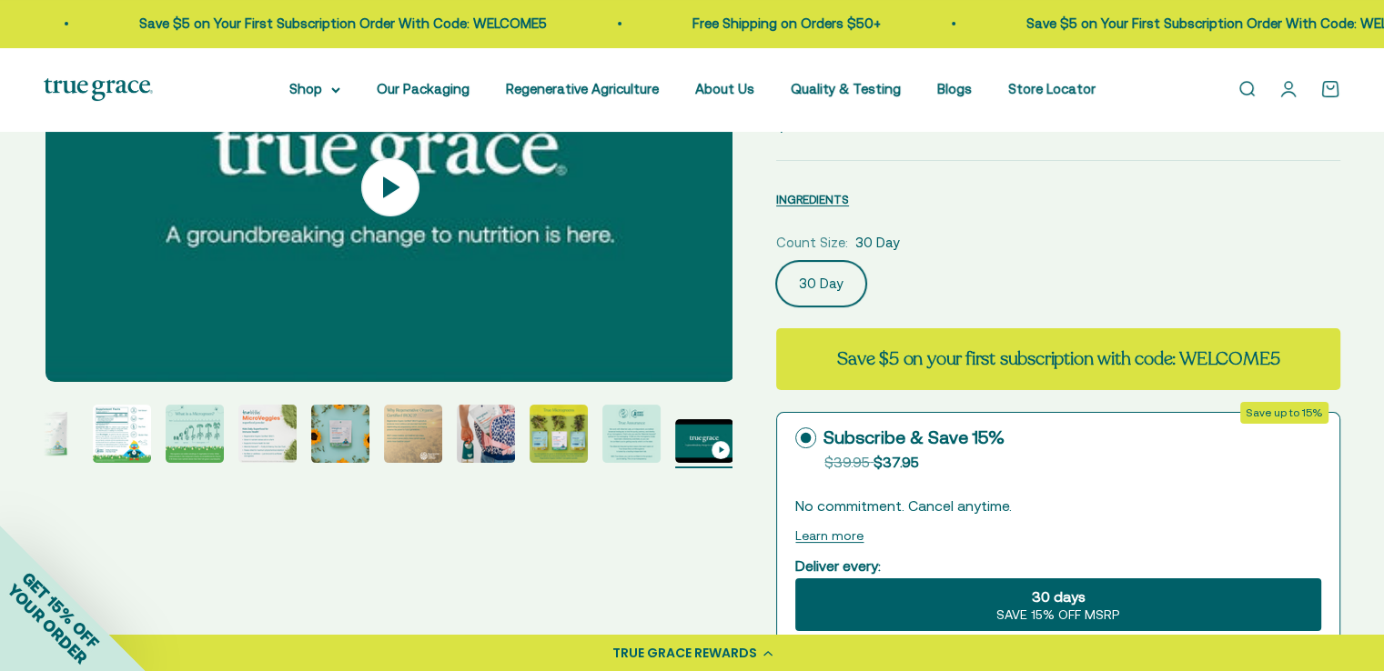
click at [501, 454] on img "Go to item 7" at bounding box center [486, 434] width 58 height 58
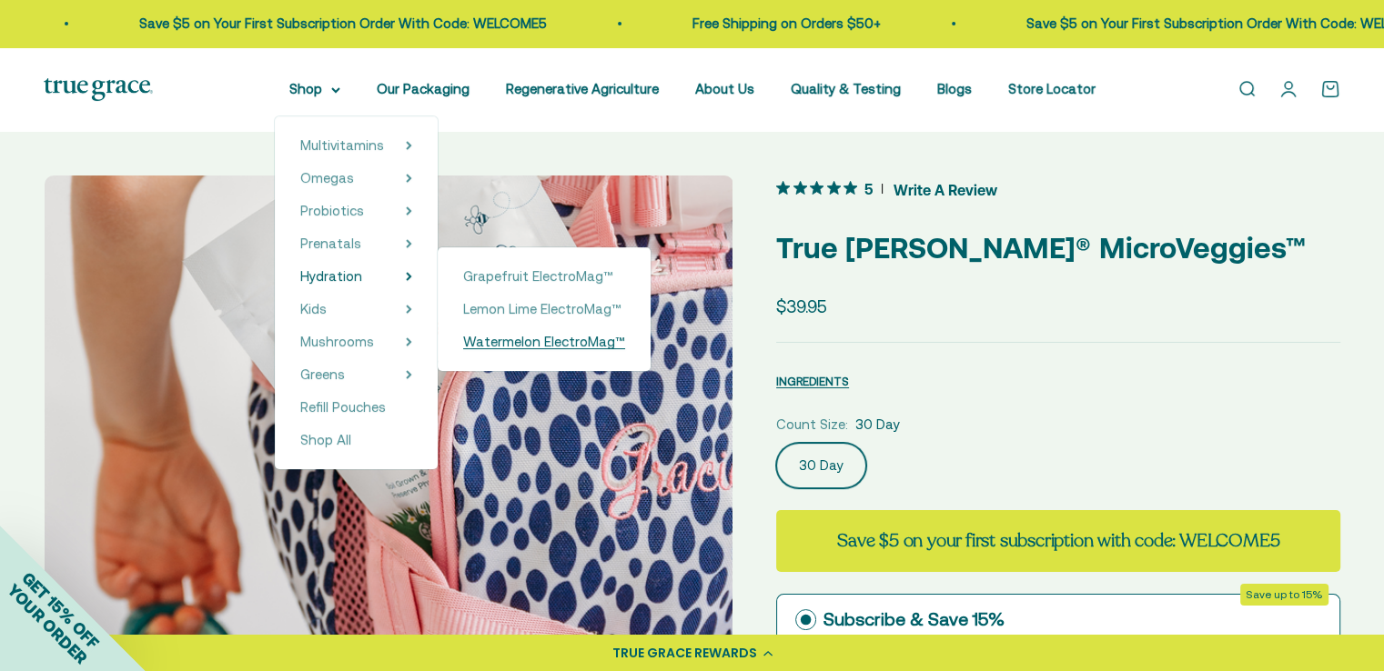
click at [528, 333] on span "Watermelon ElectroMag™" at bounding box center [544, 342] width 162 height 22
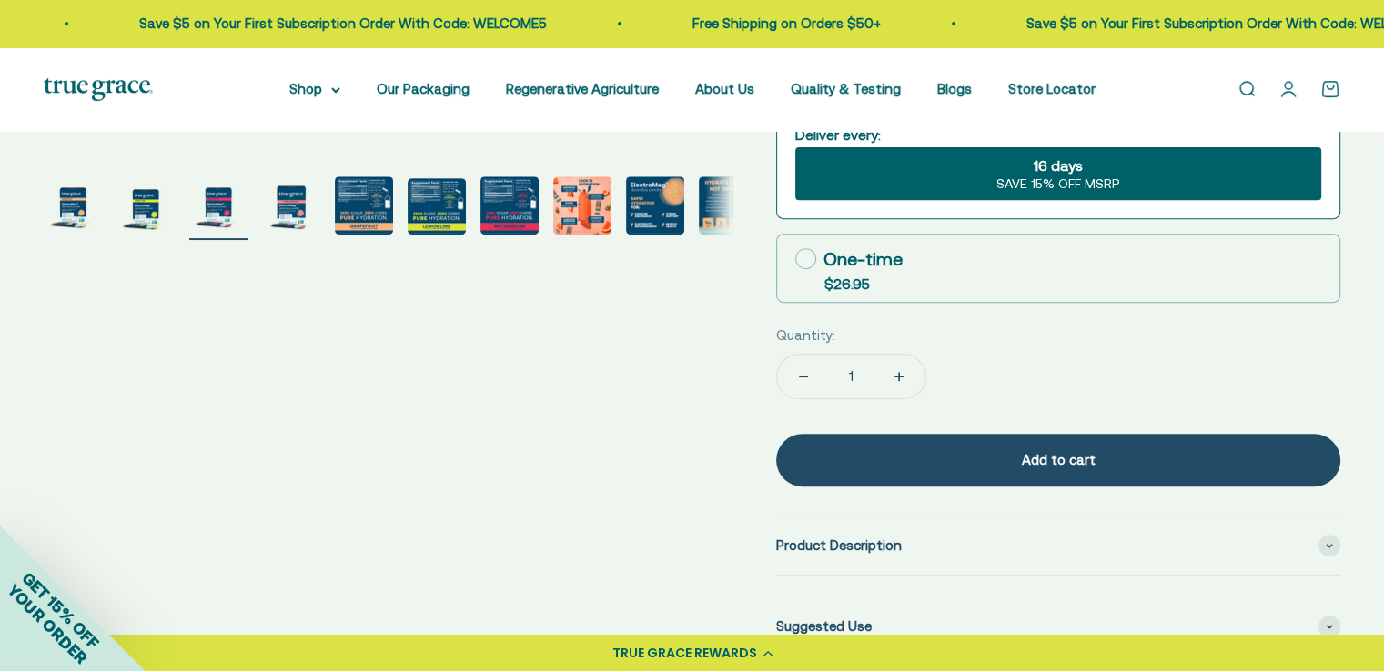
scroll to position [728, 0]
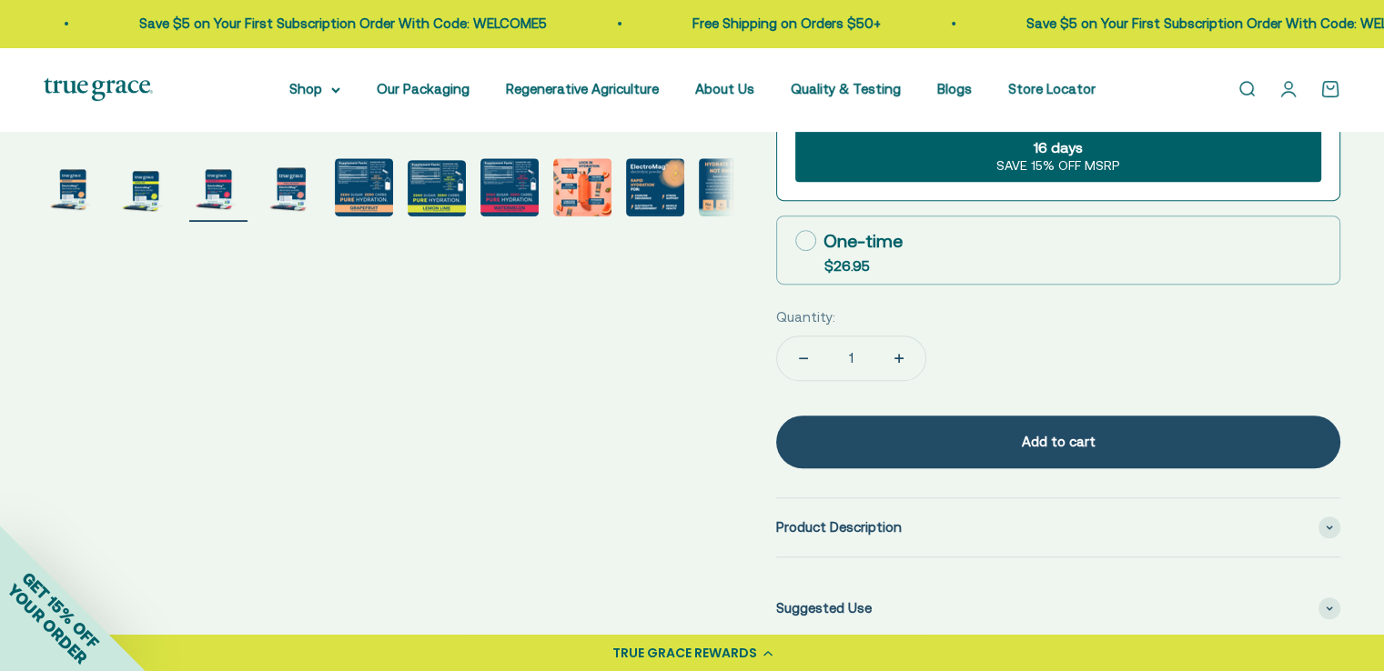
click at [582, 194] on img "Go to item 8" at bounding box center [582, 187] width 58 height 58
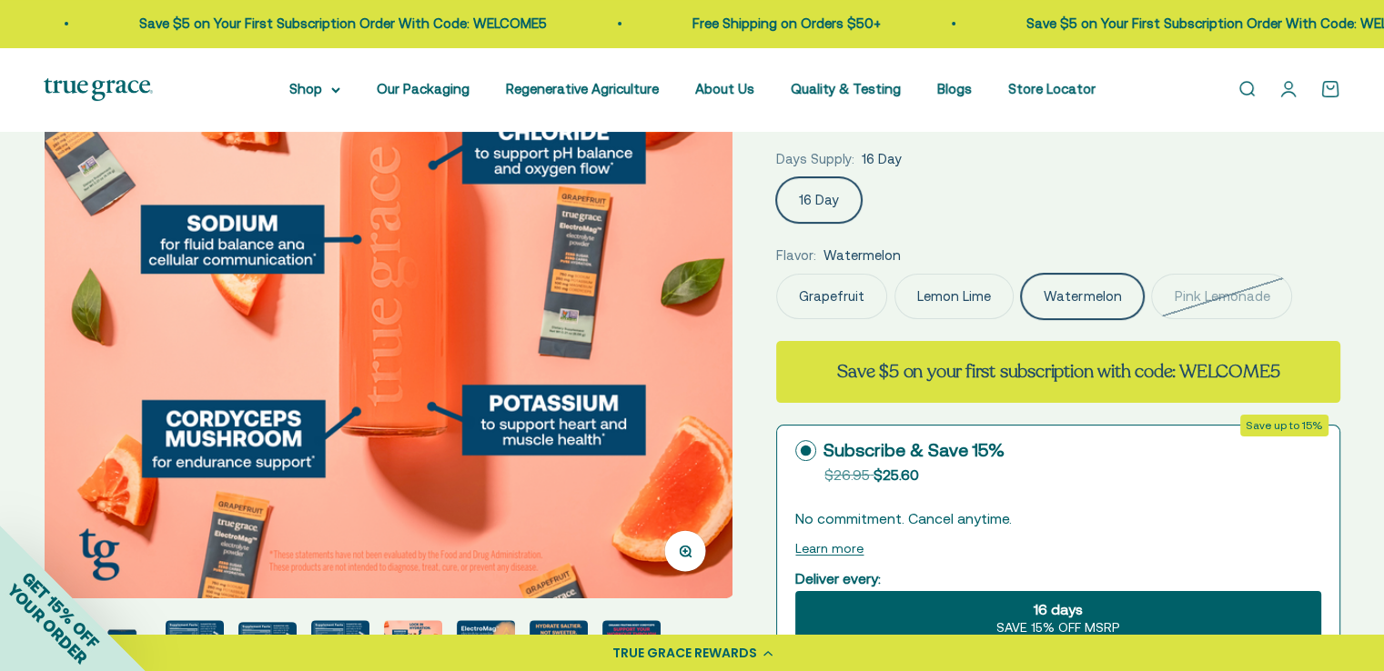
scroll to position [455, 0]
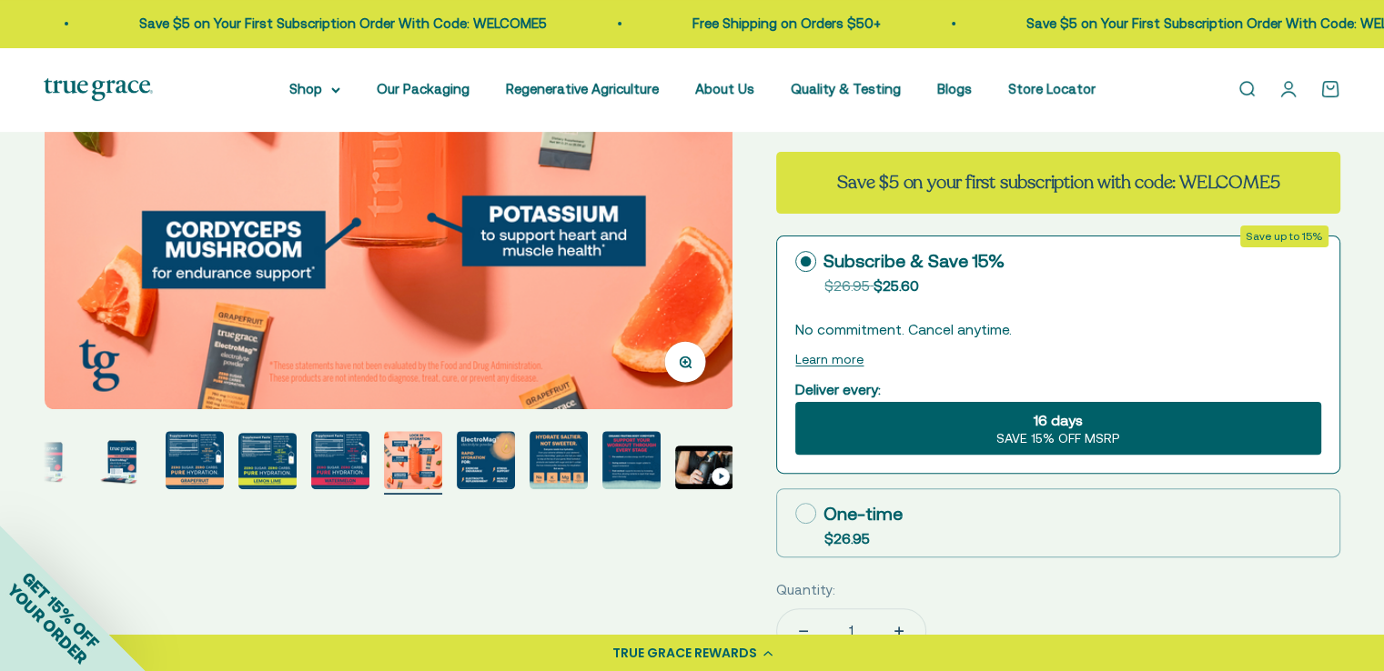
click at [337, 479] on img "Go to item 7" at bounding box center [340, 460] width 58 height 58
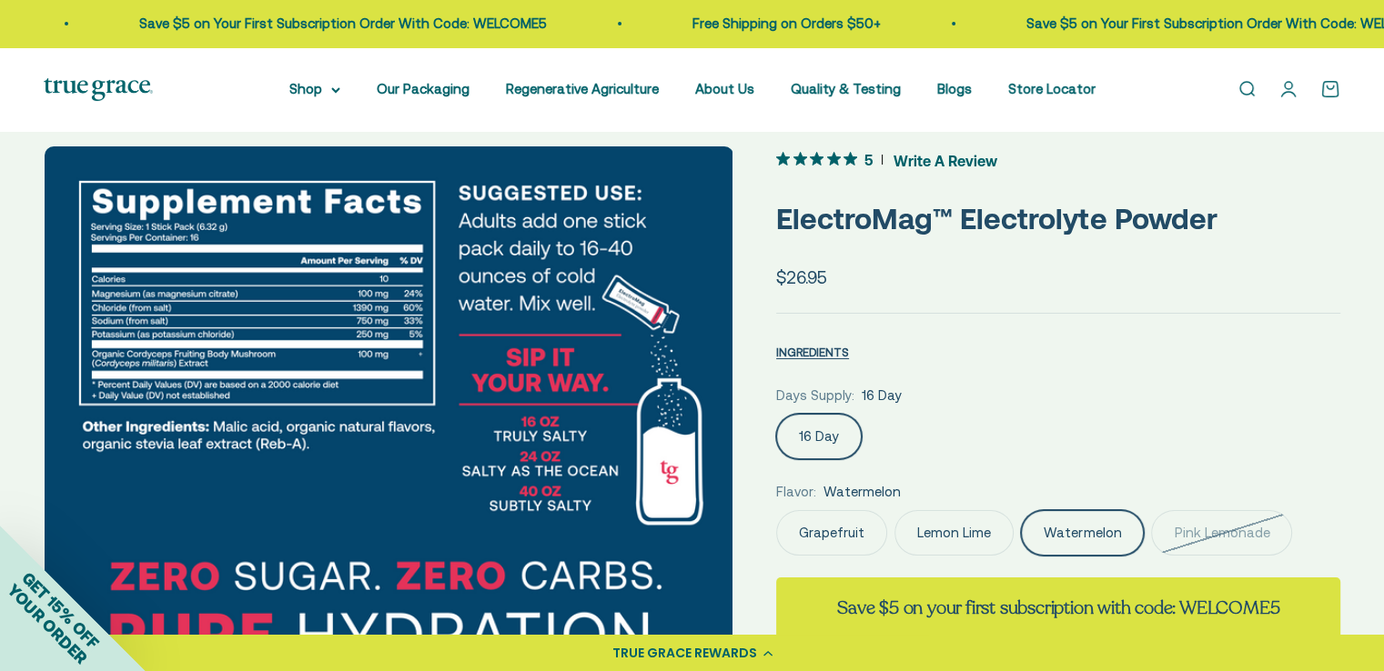
scroll to position [0, 0]
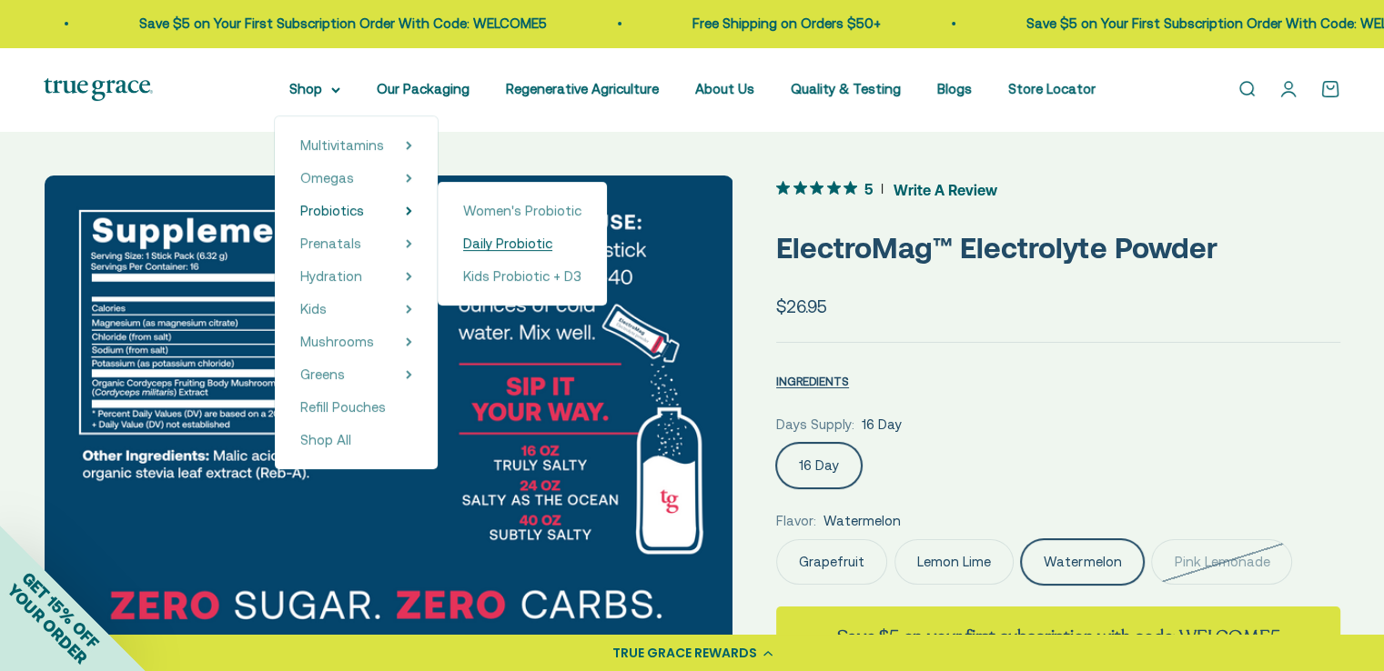
click at [521, 252] on span "Daily Probiotic" at bounding box center [507, 244] width 89 height 22
